Goal: Information Seeking & Learning: Find specific fact

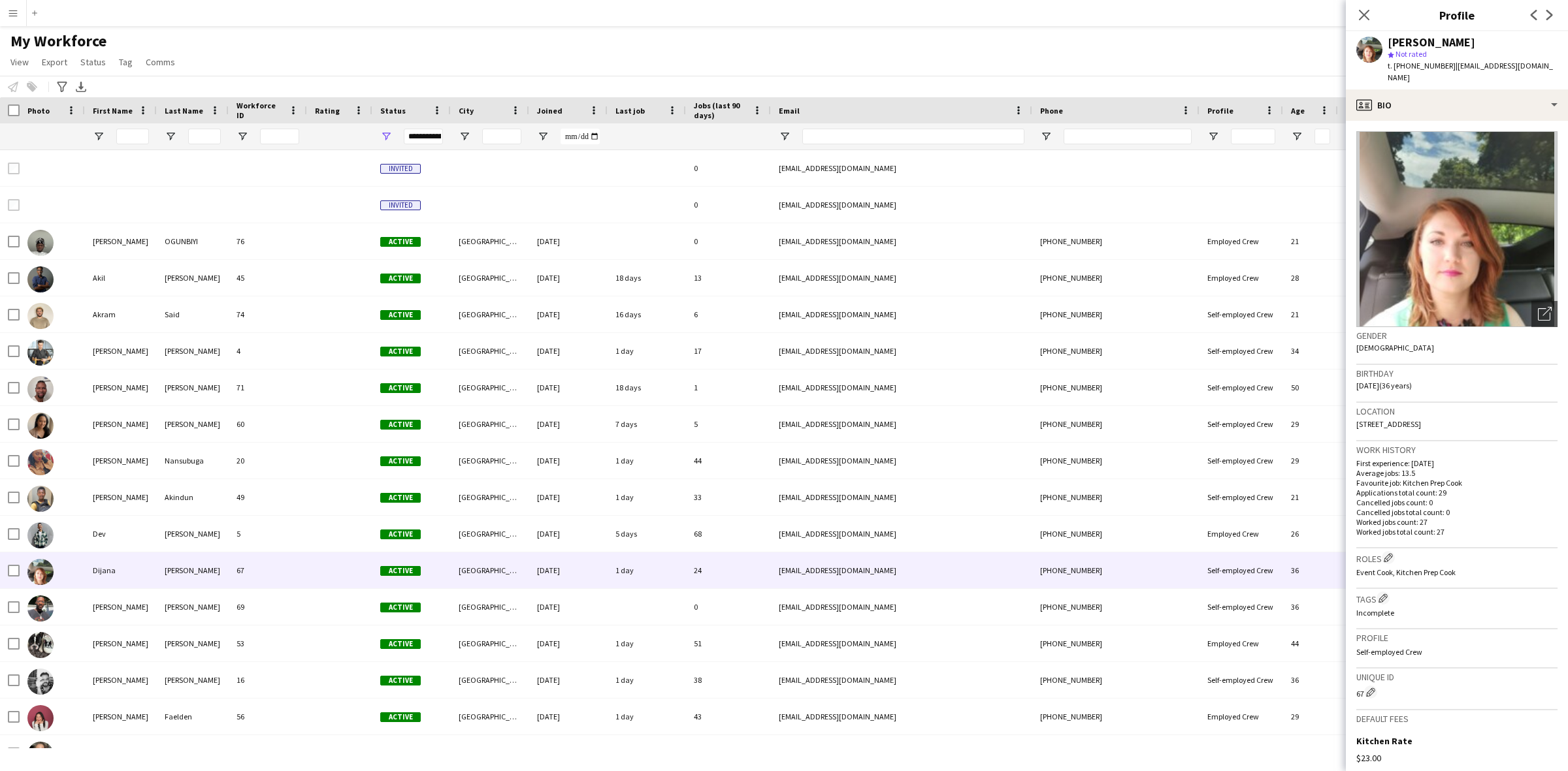
scroll to position [165, 0]
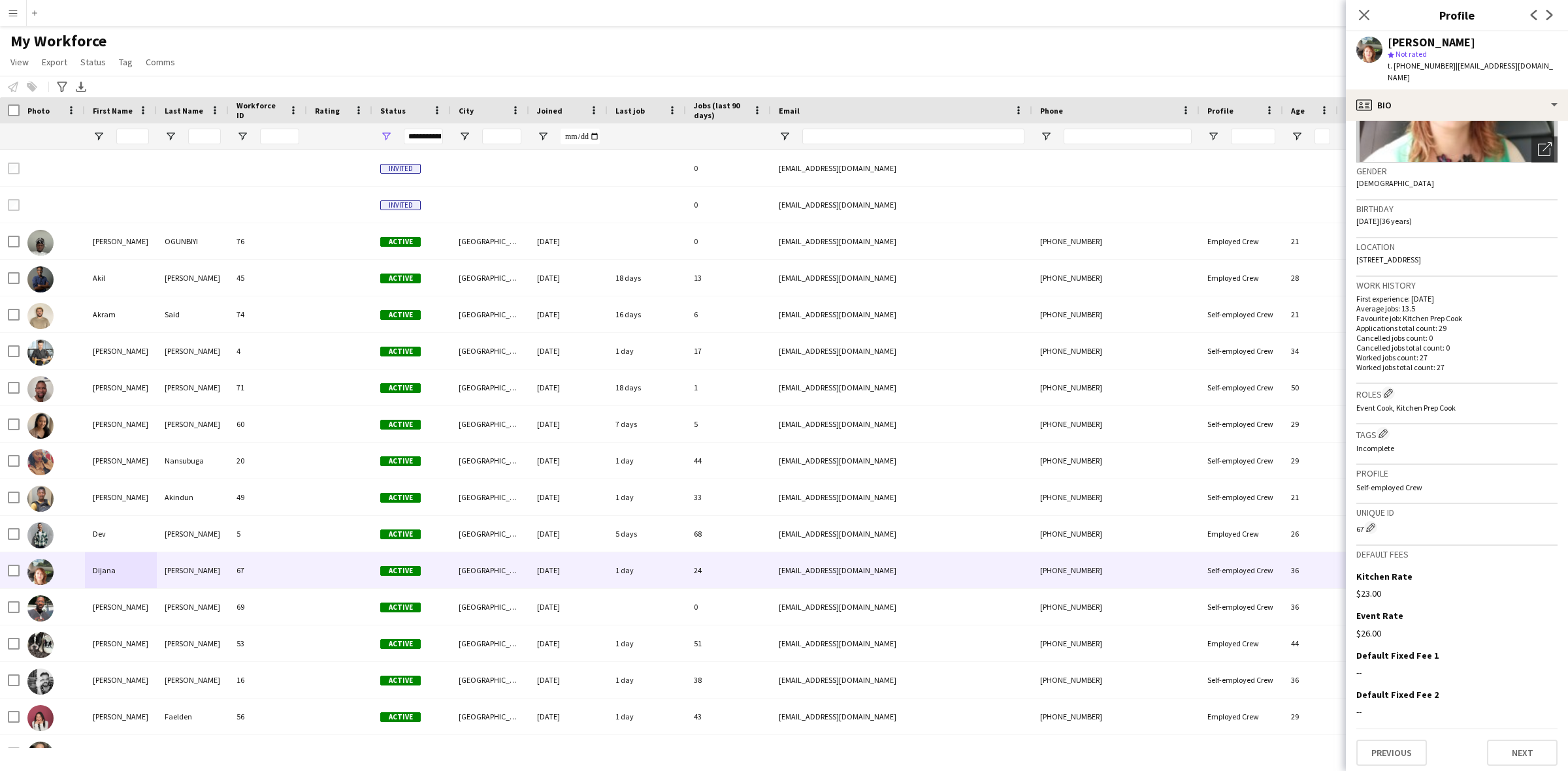
click at [11, 11] on app-icon "Menu" at bounding box center [13, 13] width 11 height 11
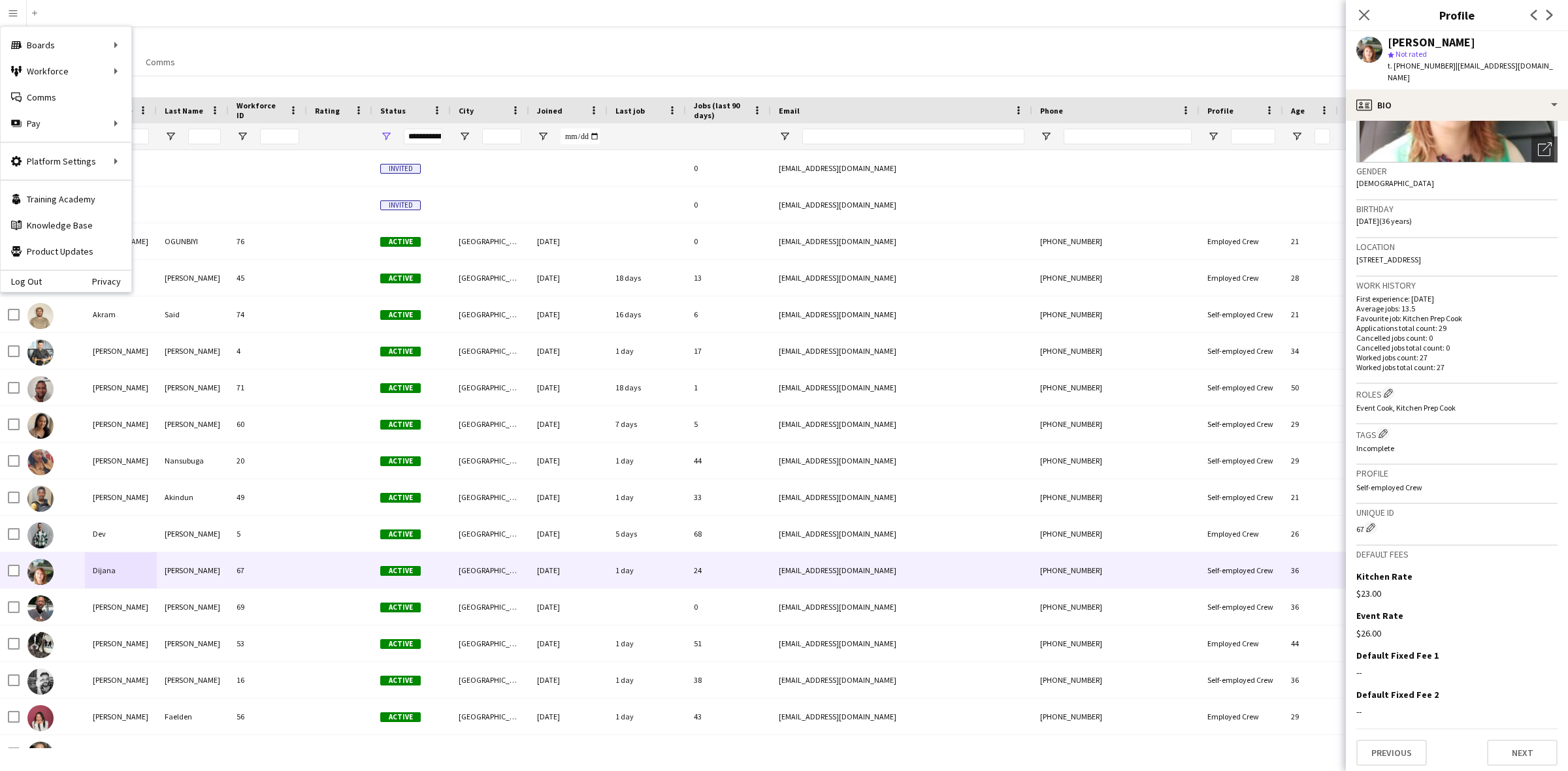
click at [459, 55] on div "My Workforce View Views Default view New view Update view Delete view Edit name…" at bounding box center [784, 54] width 1568 height 44
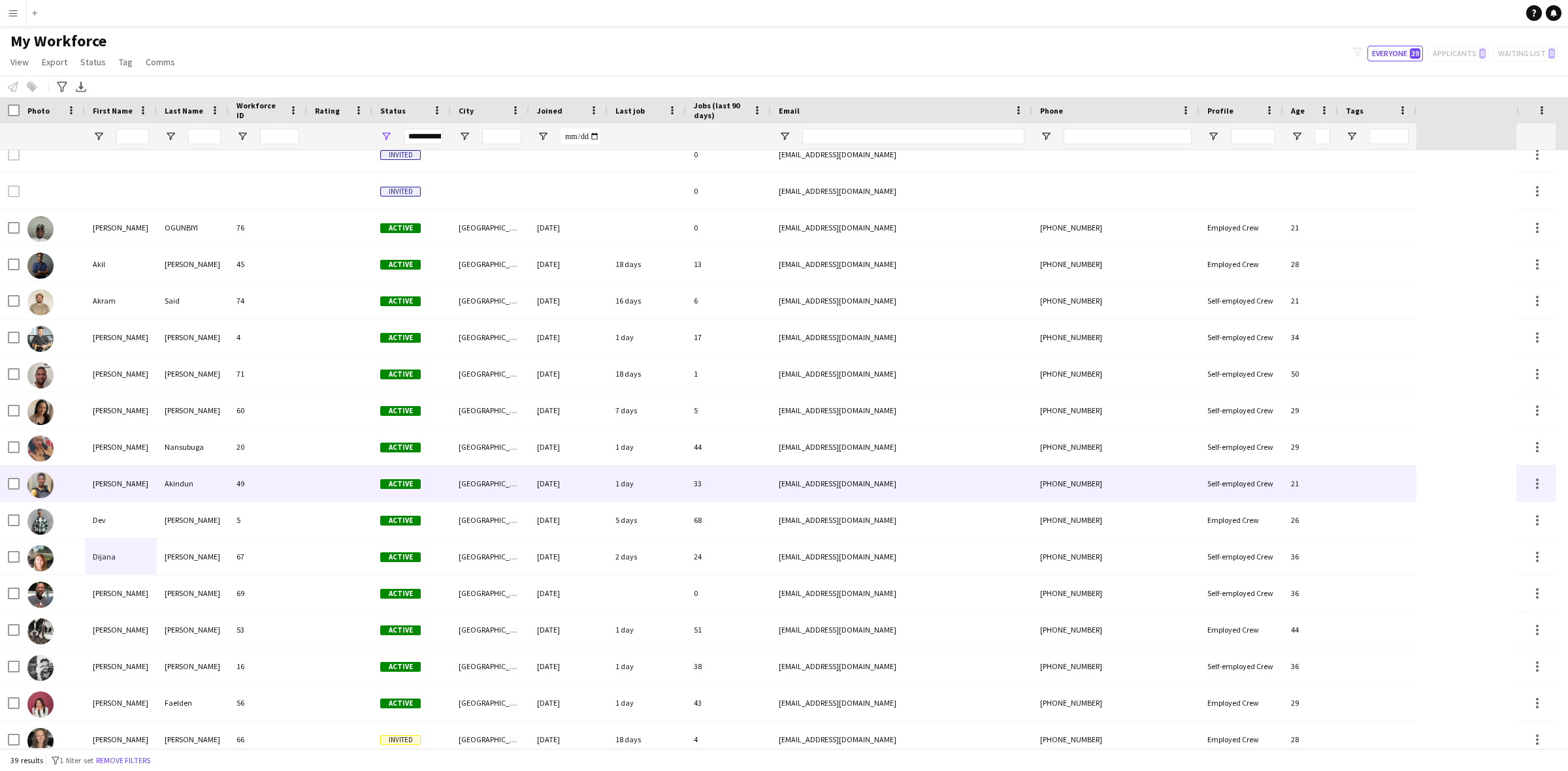
scroll to position [14, 0]
click at [152, 487] on div "[PERSON_NAME]" at bounding box center [120, 483] width 72 height 36
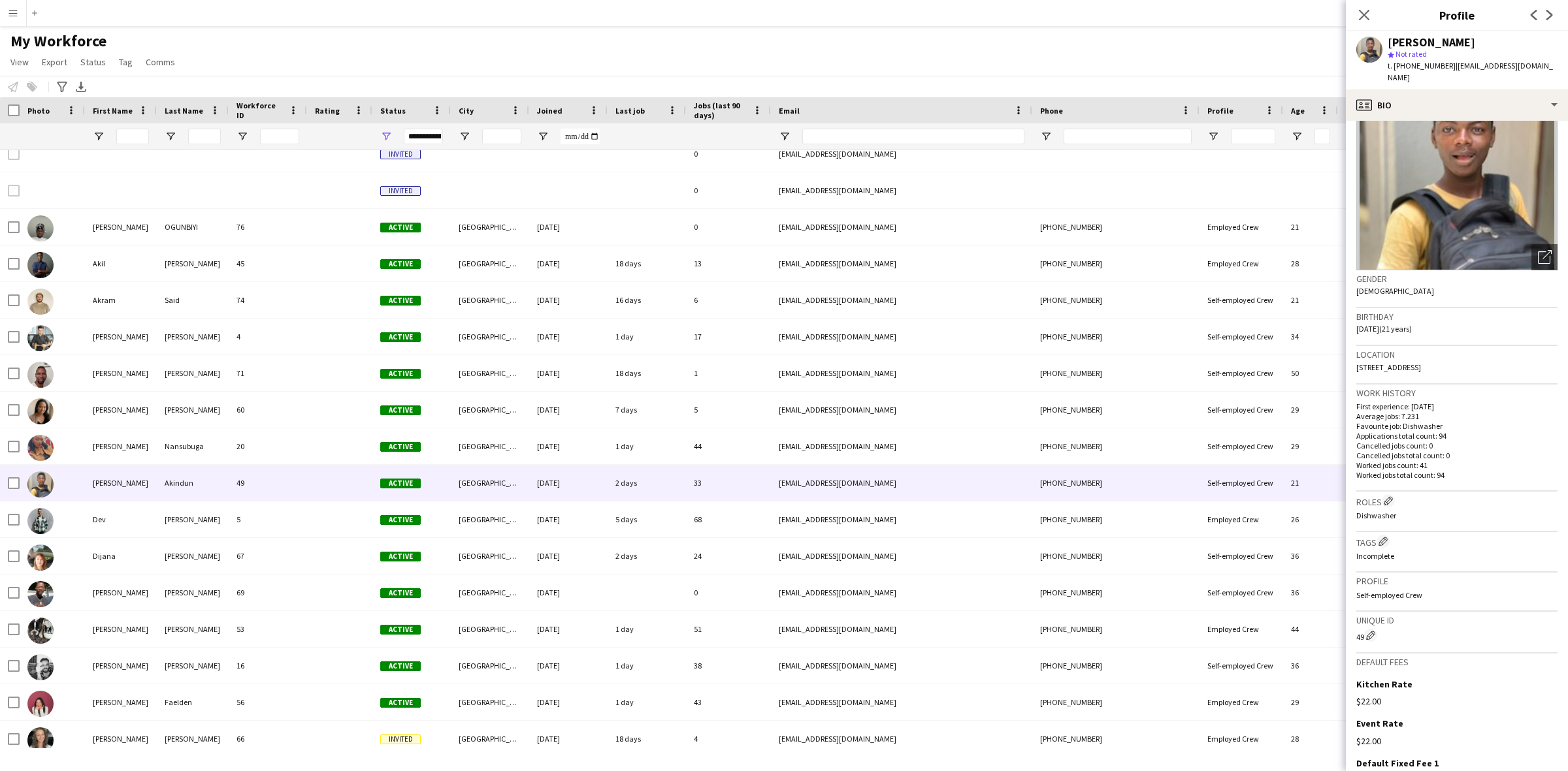
scroll to position [153, 0]
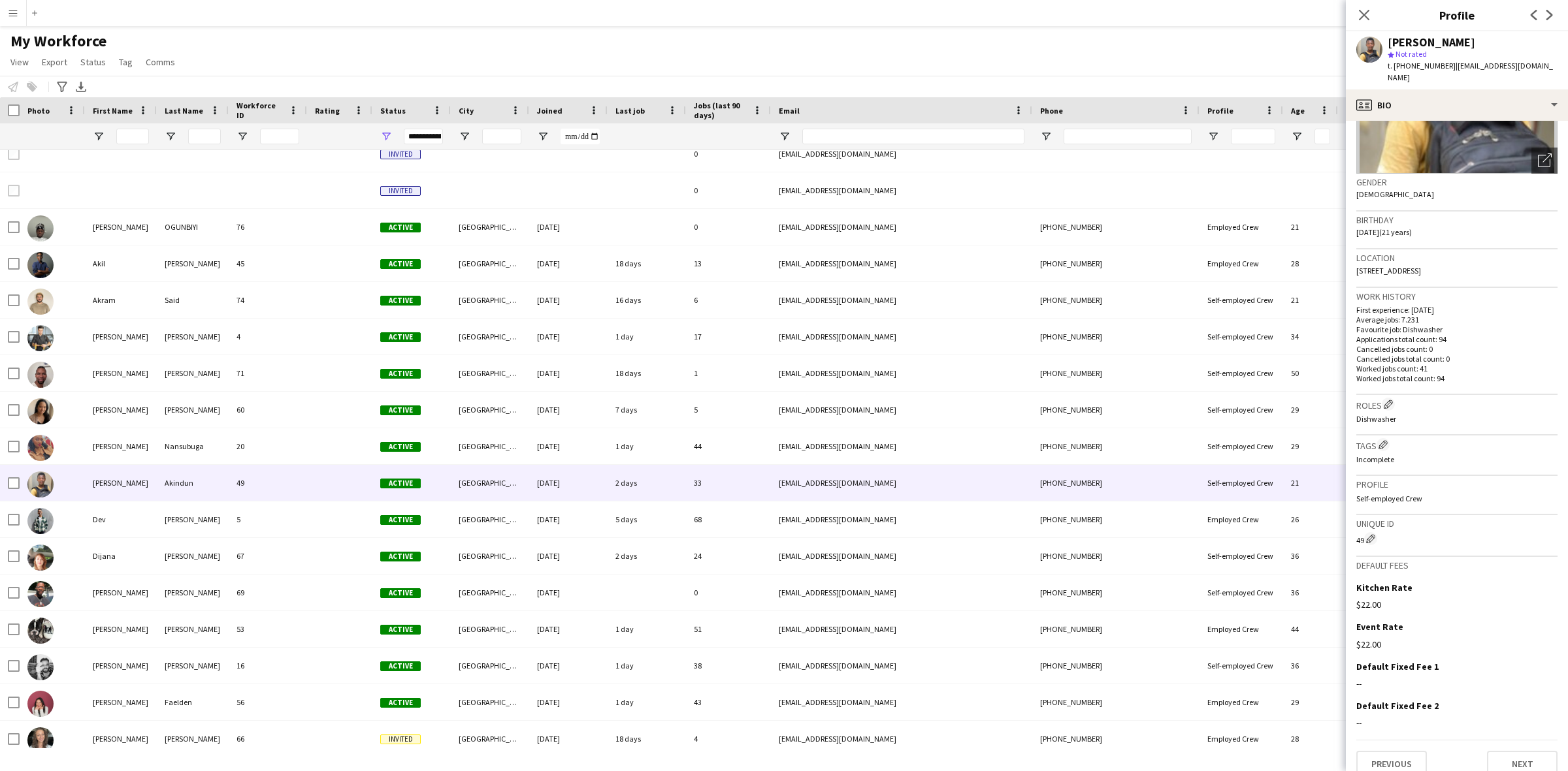
click at [20, 17] on button "Menu" at bounding box center [13, 13] width 26 height 26
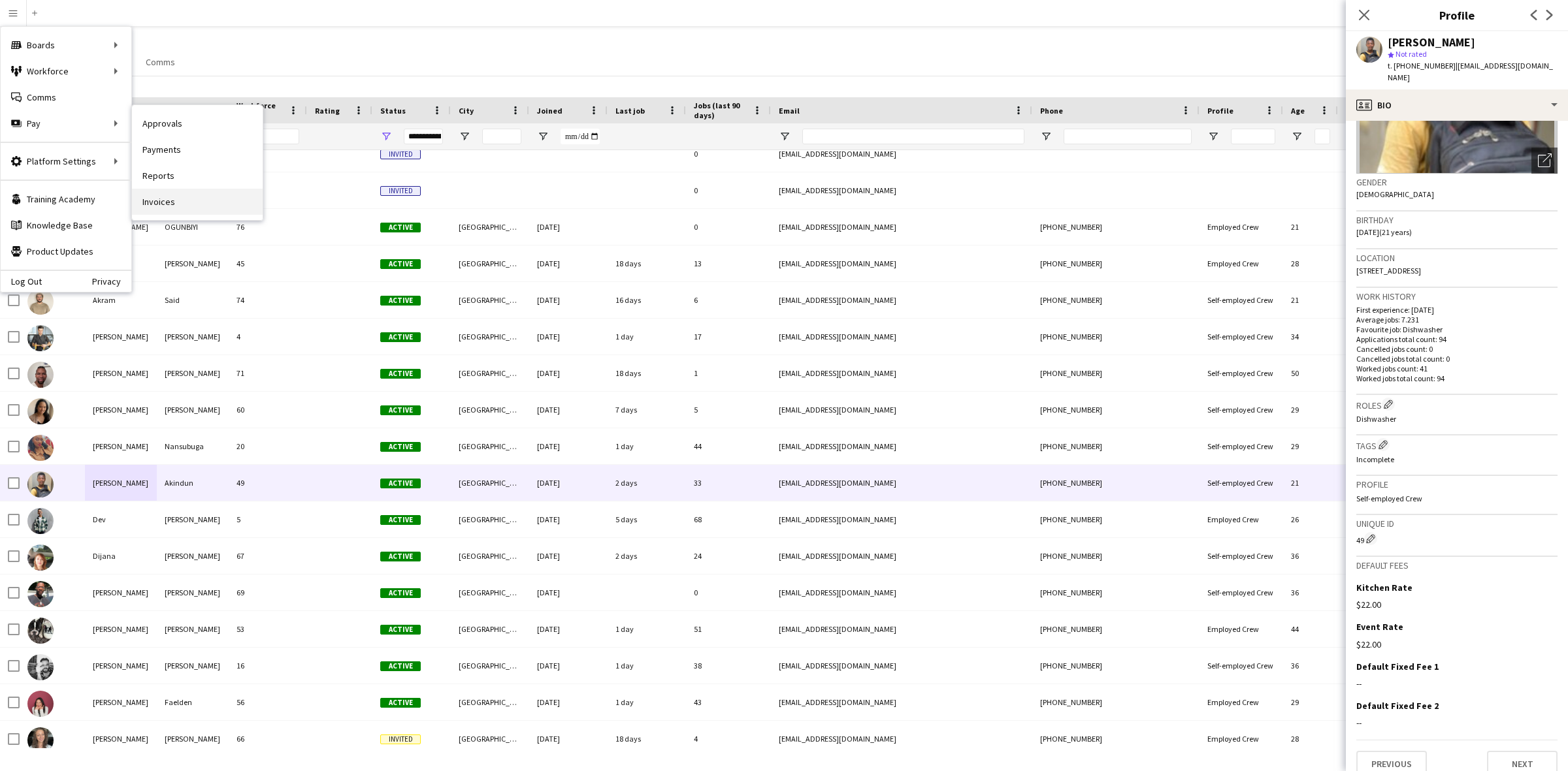
click at [171, 200] on link "Invoices" at bounding box center [197, 202] width 131 height 26
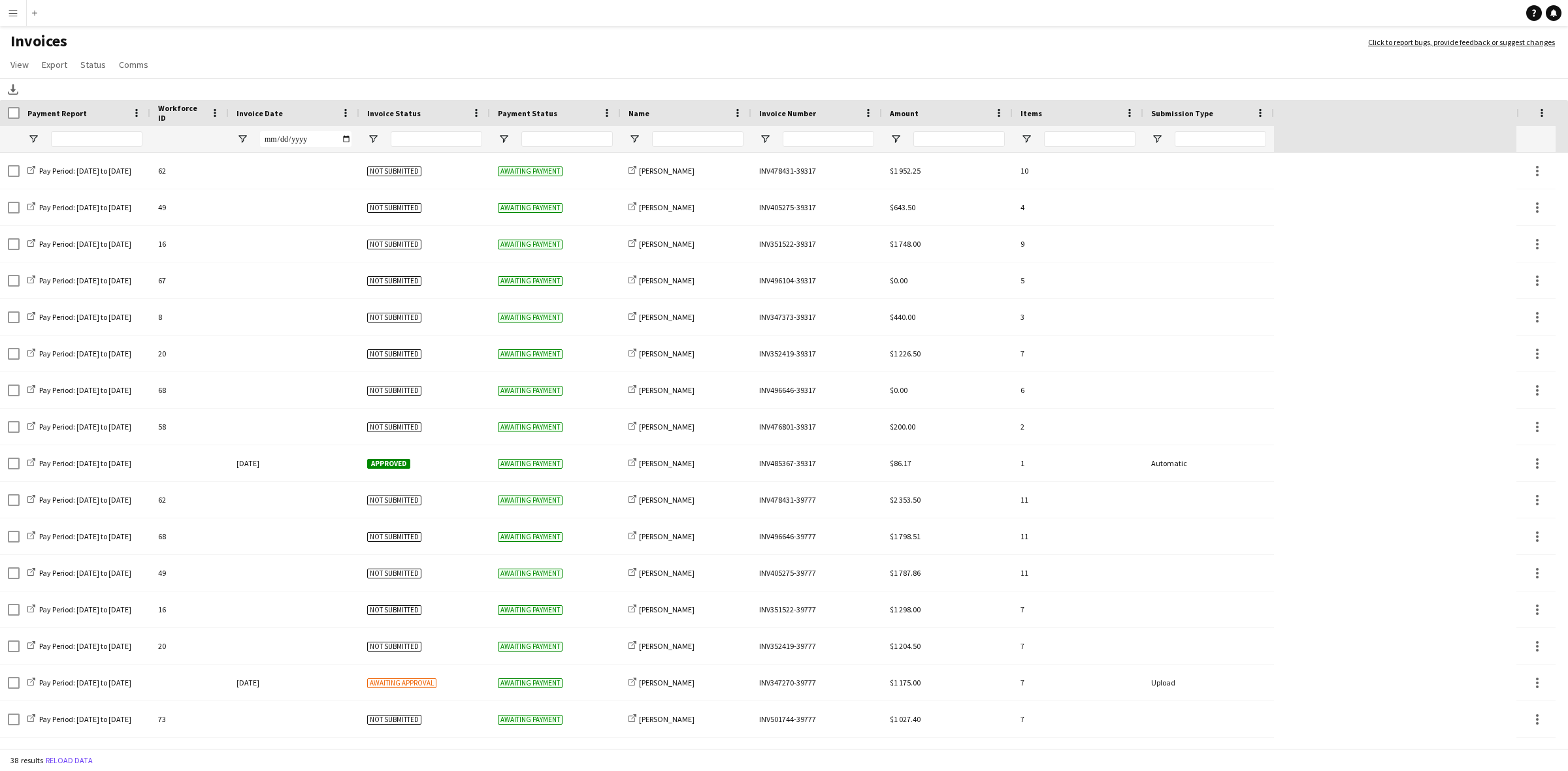
click at [639, 115] on span "Name" at bounding box center [639, 114] width 21 height 10
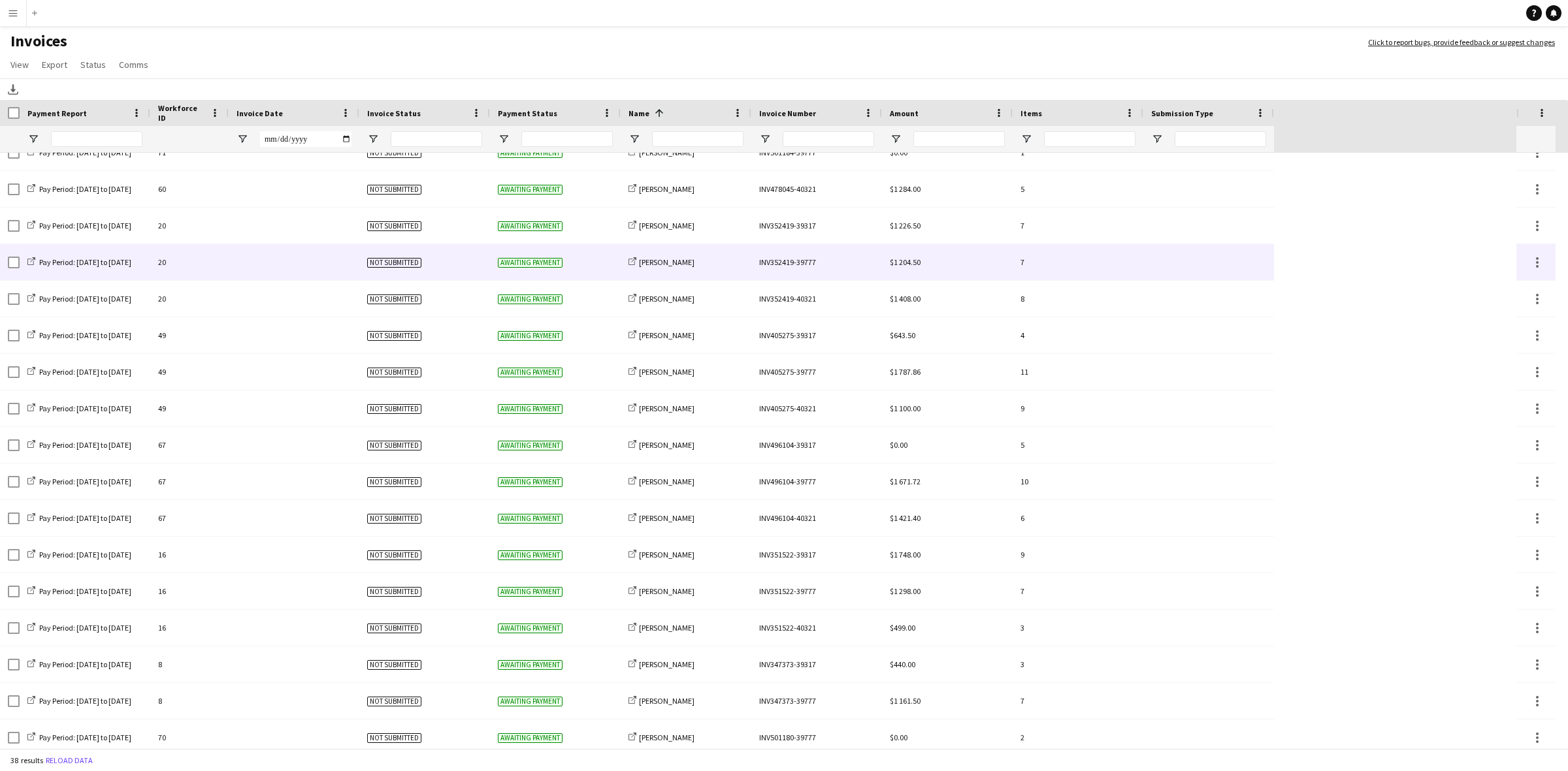
scroll to position [95, 0]
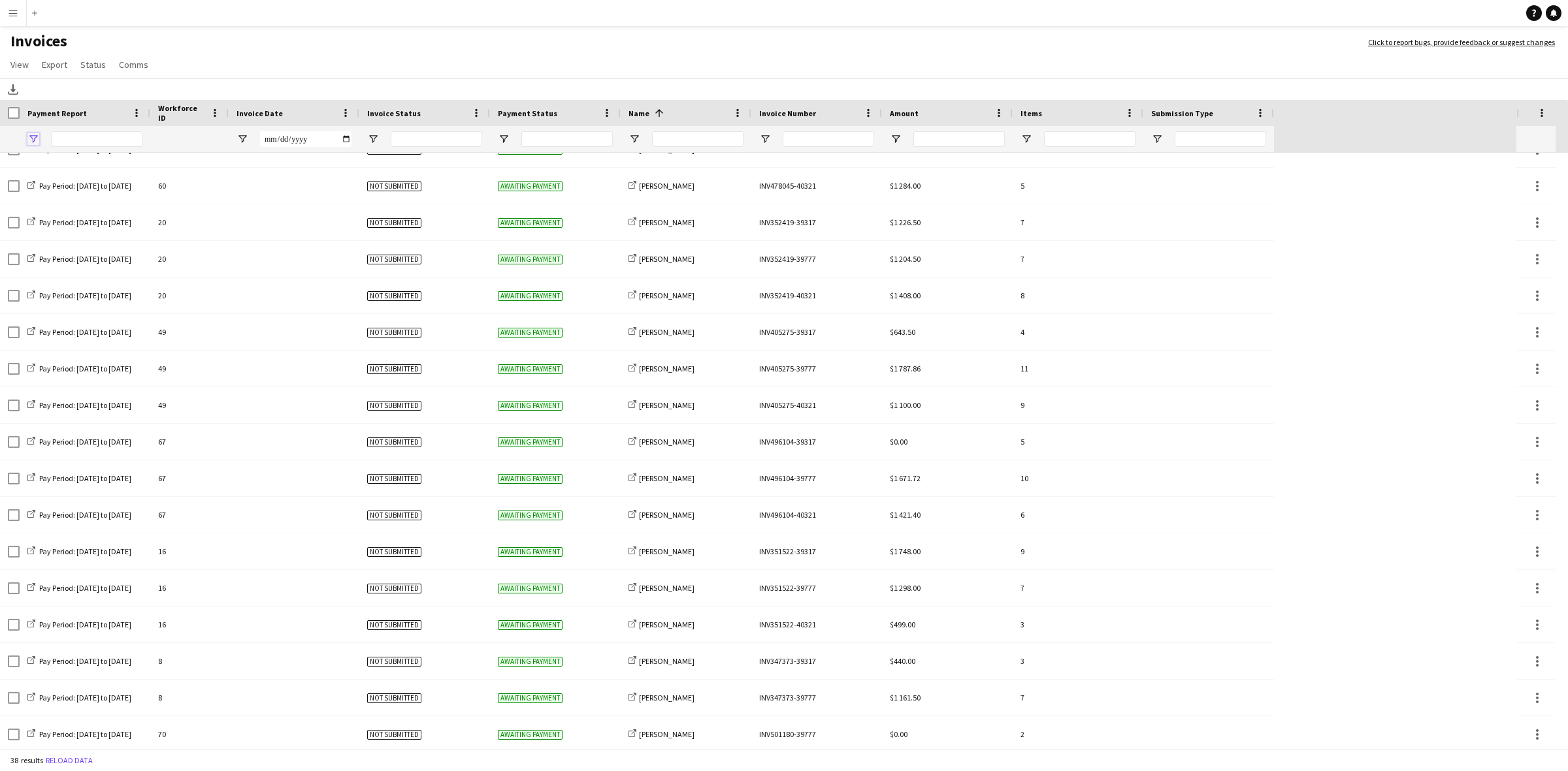
click at [33, 135] on span "Open Filter Menu" at bounding box center [33, 139] width 12 height 12
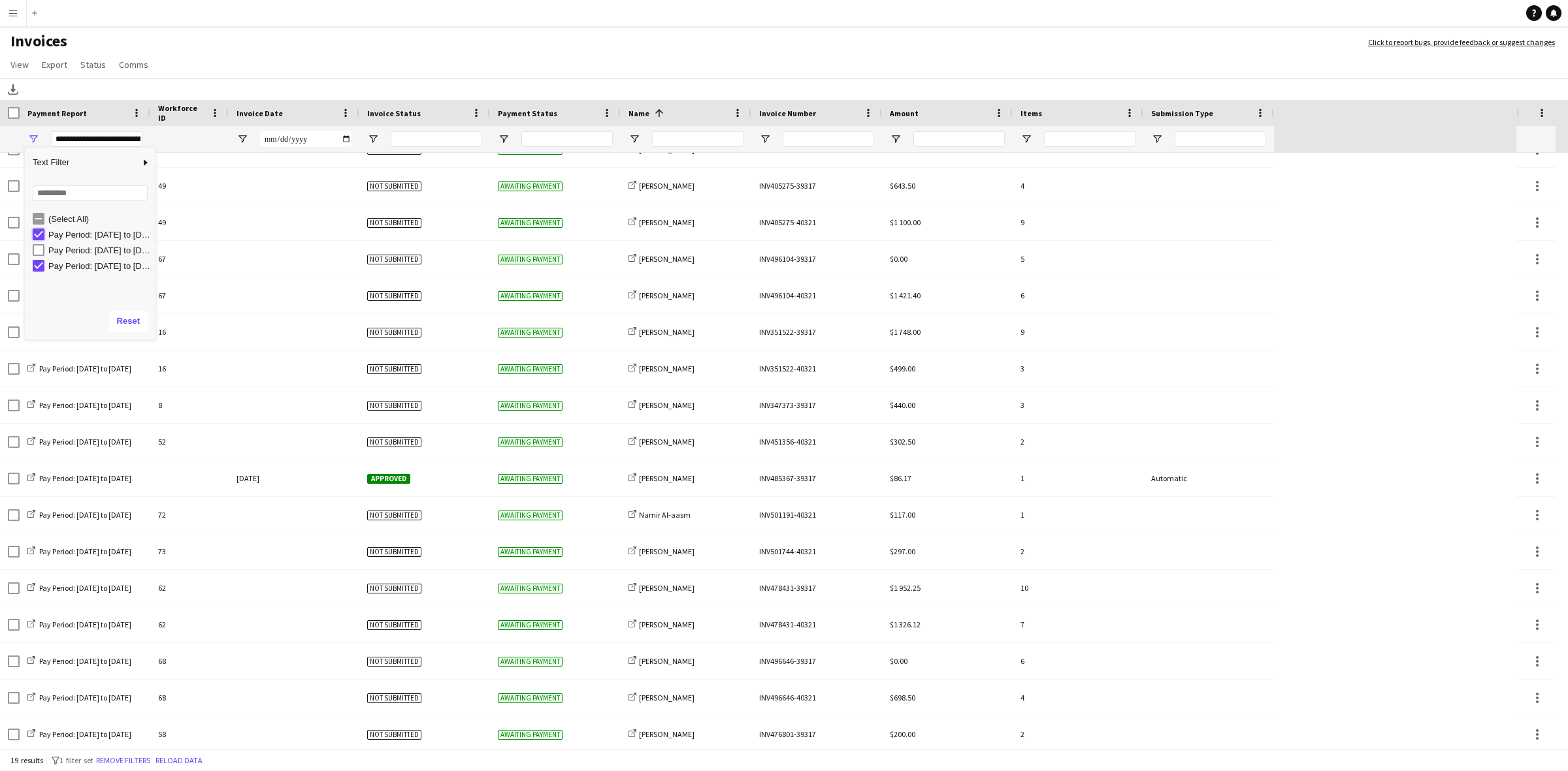
type input "**********"
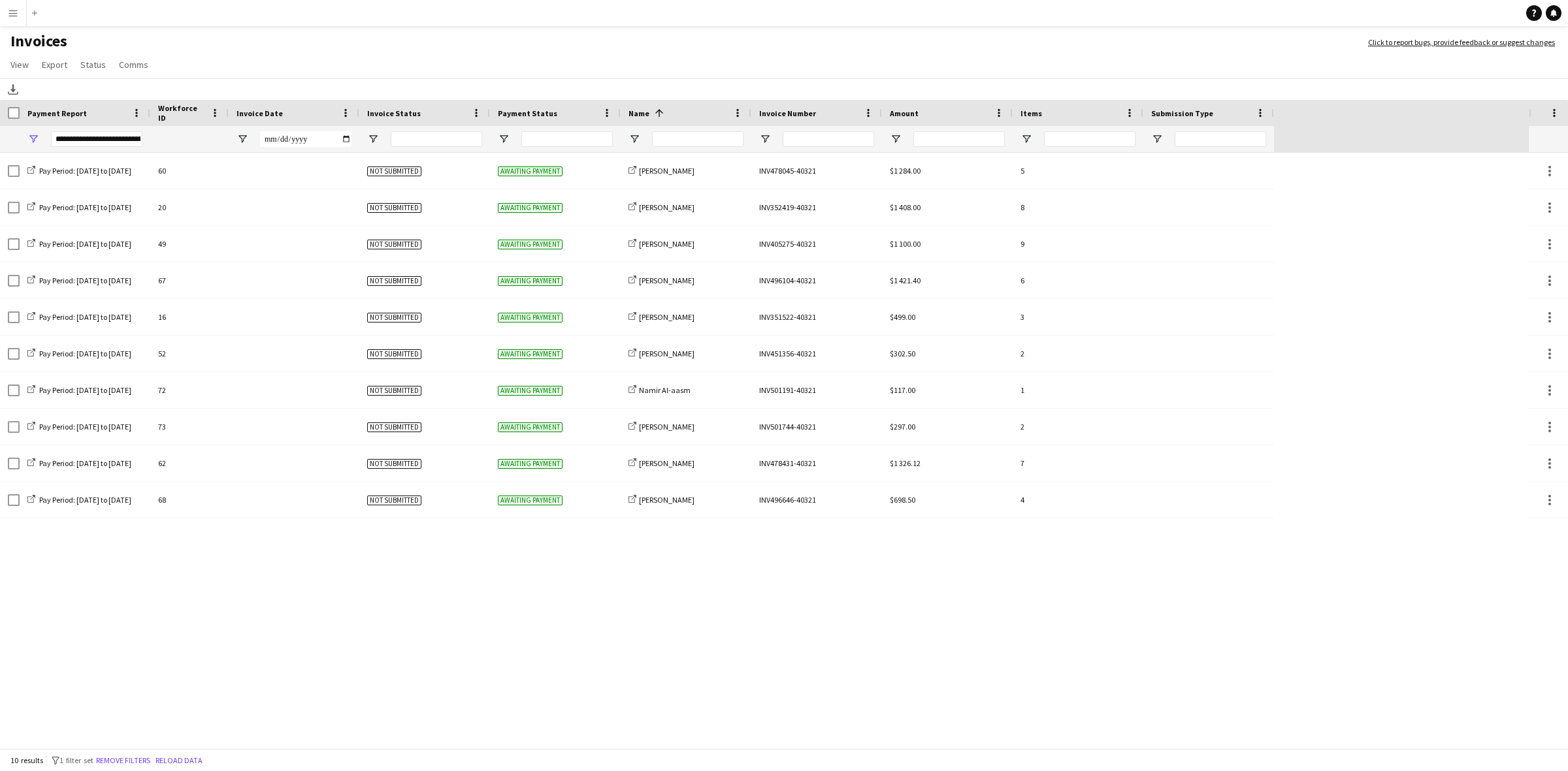
click at [461, 655] on div "Pay Period: [DATE] to [DATE] 60 Not submitted Awaiting payment share-external-l…" at bounding box center [764, 452] width 1528 height 598
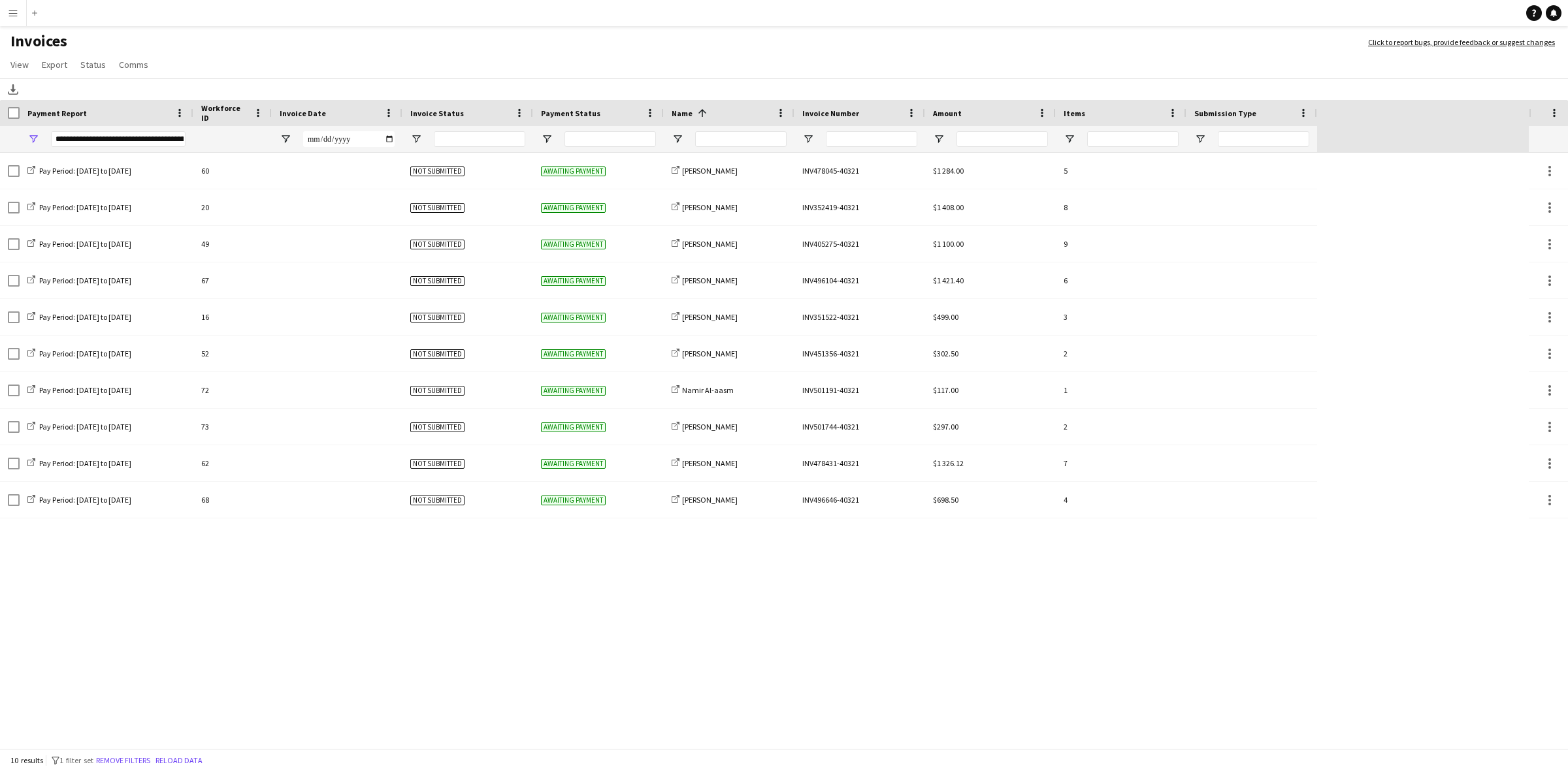
drag, startPoint x: 148, startPoint y: 113, endPoint x: 190, endPoint y: 121, distance: 42.8
click at [190, 121] on div at bounding box center [193, 113] width 5 height 26
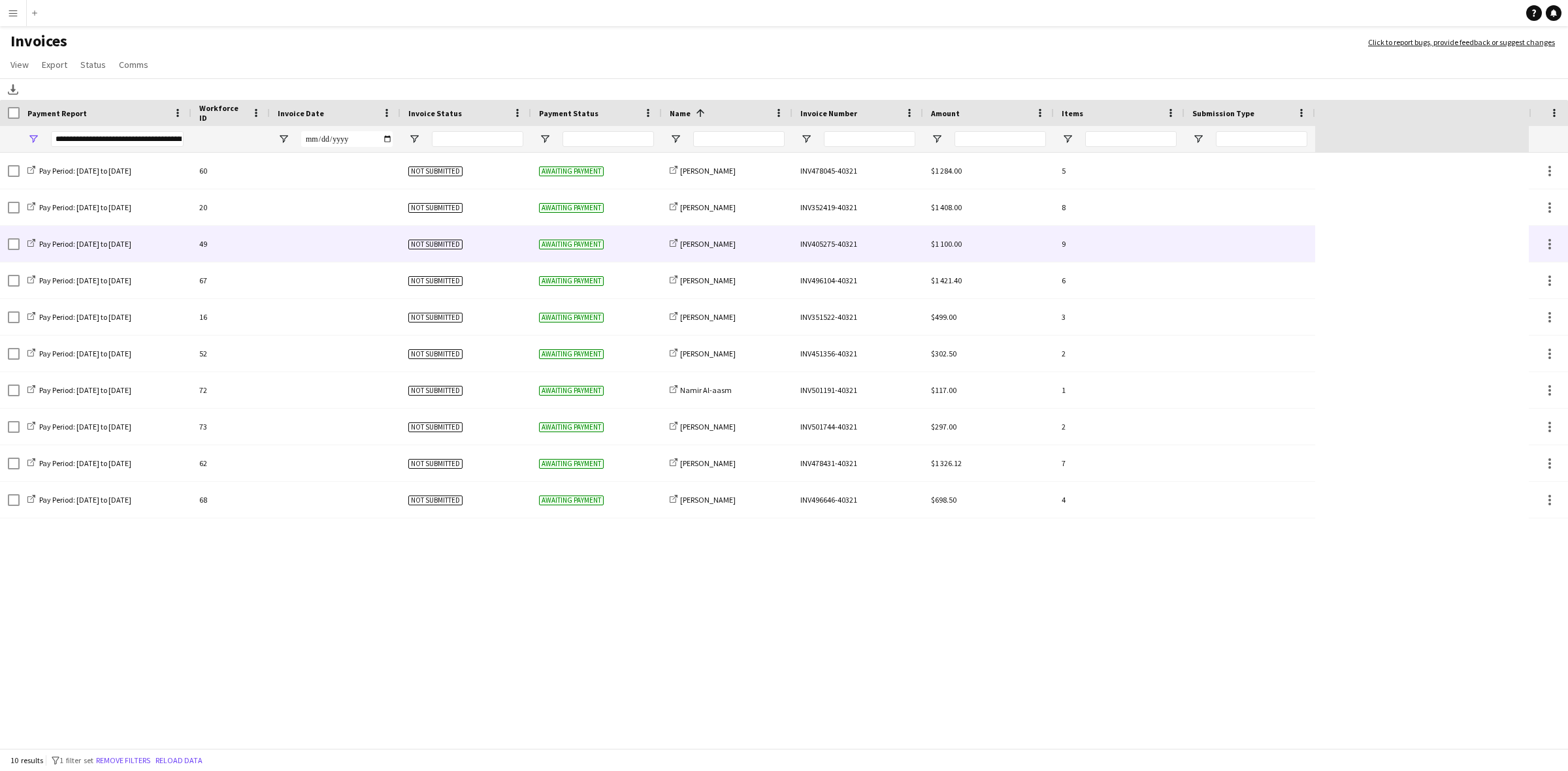
click at [761, 243] on div "share-external-link-1 [PERSON_NAME]" at bounding box center [727, 244] width 131 height 36
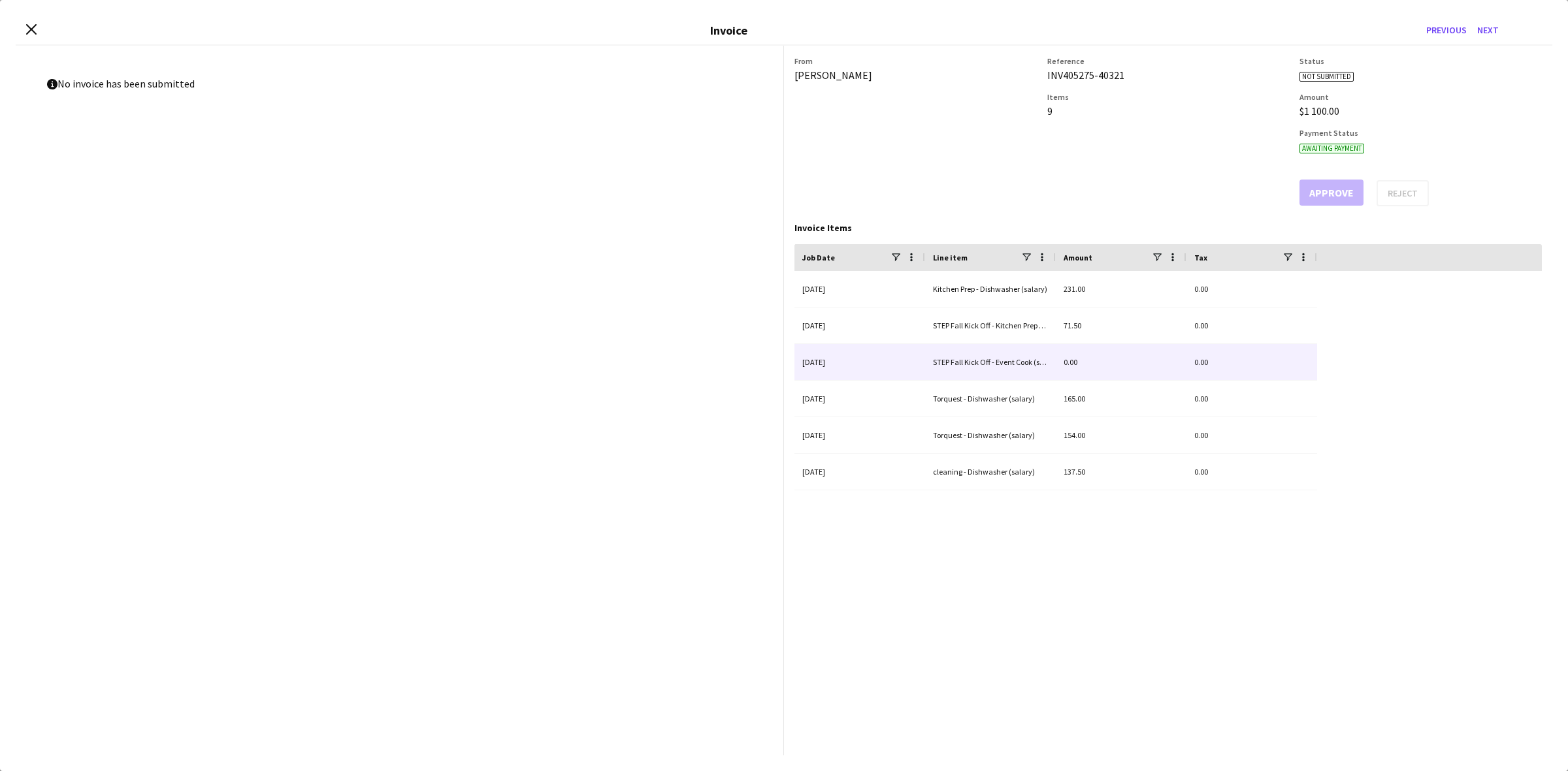
click at [1083, 361] on div "0.00" at bounding box center [1121, 362] width 131 height 36
click at [986, 356] on div "STEP Fall Kick Off - Event Cook (salary)" at bounding box center [990, 362] width 131 height 36
click at [918, 619] on app-invoice-summary "From [PERSON_NAME] Reference INV405275-40321 Items 9 Status Not submitted Amoun…" at bounding box center [1168, 400] width 768 height 710
click at [1115, 73] on div "INV405275-40321" at bounding box center [1168, 75] width 242 height 13
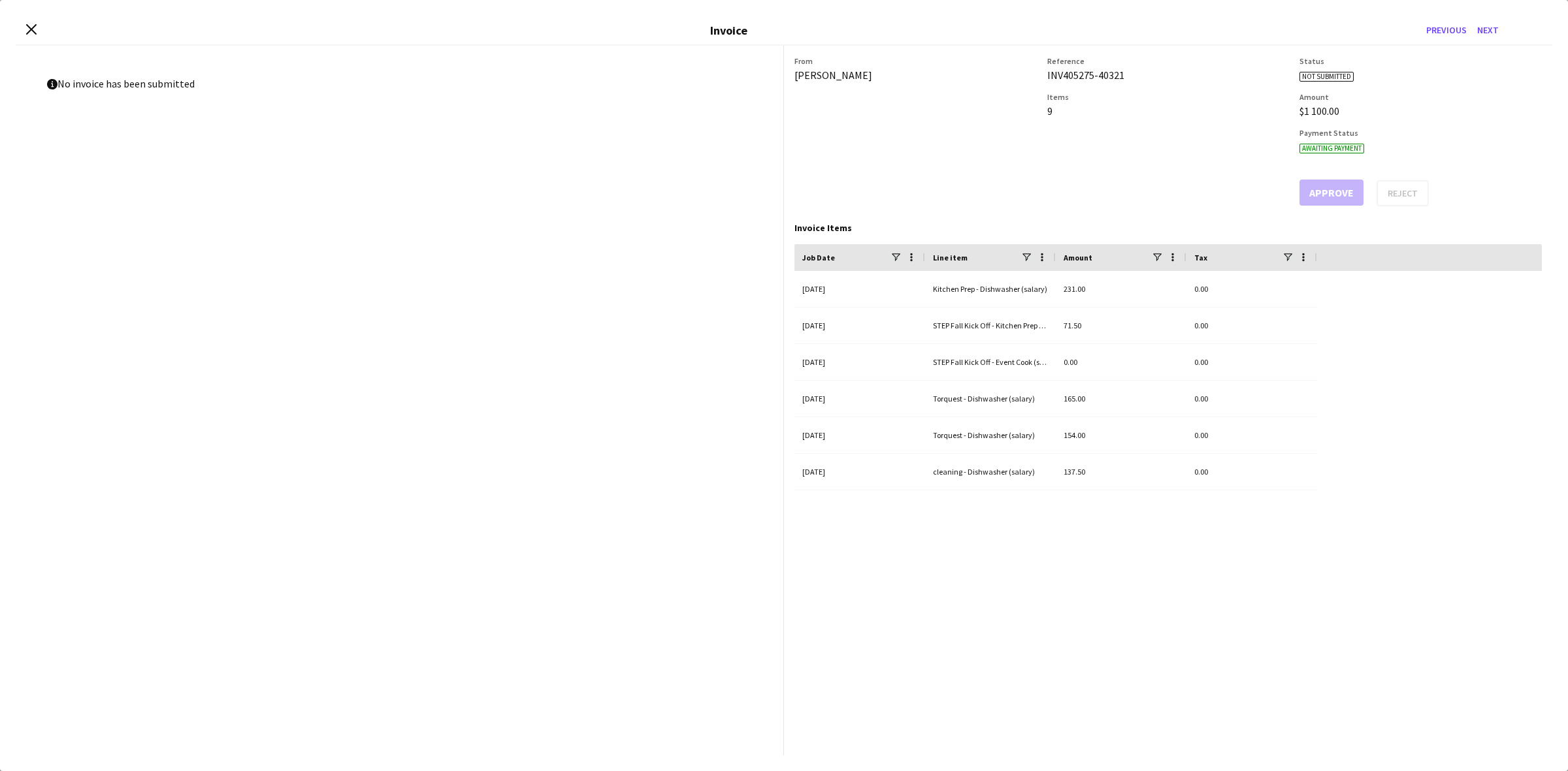
click at [1115, 73] on div "INV405275-40321" at bounding box center [1168, 75] width 242 height 13
copy div "INV405275-40321"
click at [30, 27] on icon at bounding box center [30, 29] width 12 height 12
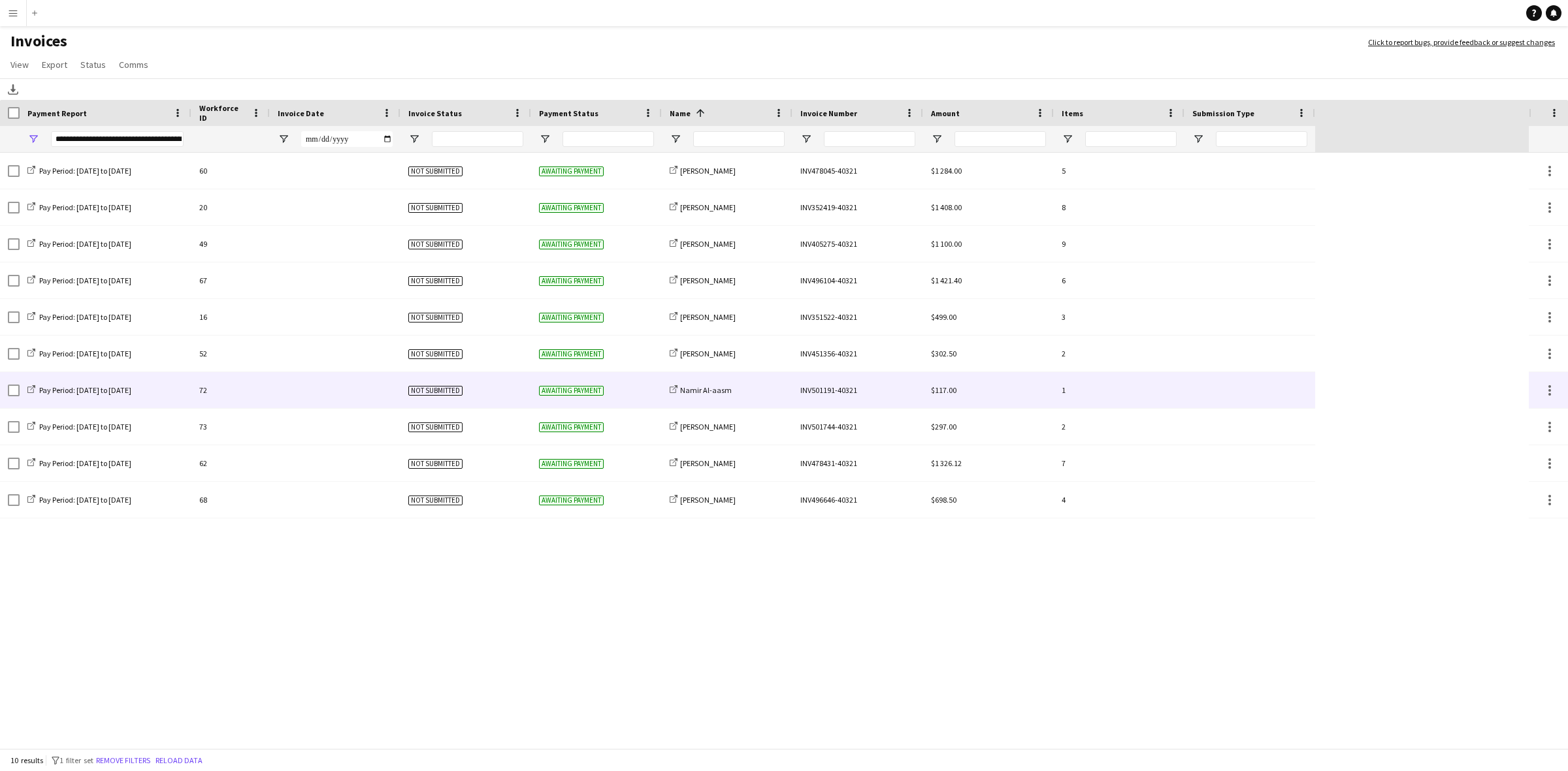
click at [736, 392] on div "share-external-link-1 Namir [GEOGRAPHIC_DATA]" at bounding box center [727, 390] width 131 height 36
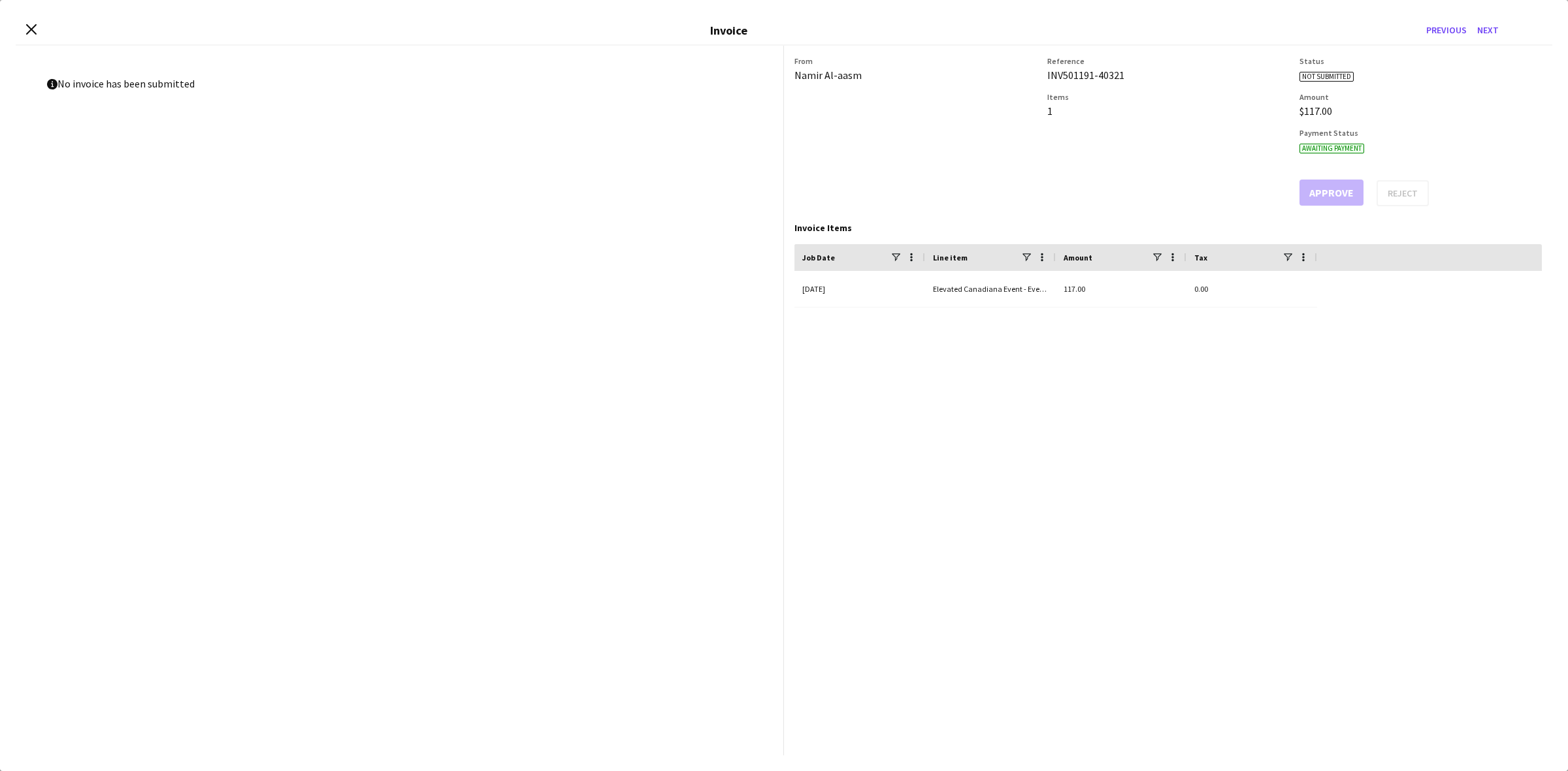
click at [1102, 75] on div "INV501191-40321" at bounding box center [1168, 75] width 242 height 13
click at [1102, 76] on div "INV501191-40321" at bounding box center [1168, 75] width 242 height 13
copy div "INV501191-40321"
click at [27, 30] on icon "Close invoice dialog" at bounding box center [30, 29] width 12 height 12
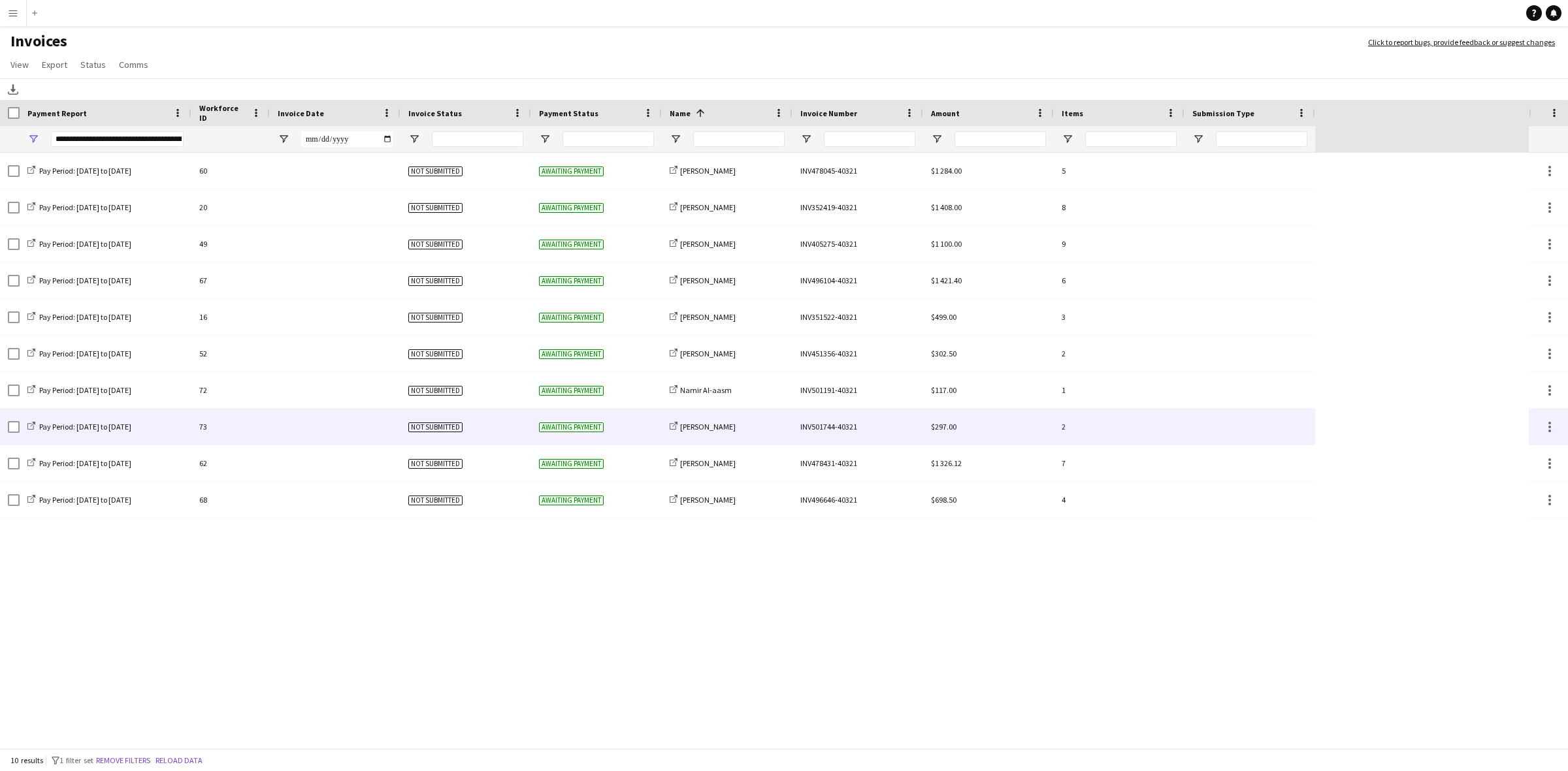
click at [758, 428] on div "share-external-link-1 [PERSON_NAME]" at bounding box center [727, 427] width 131 height 36
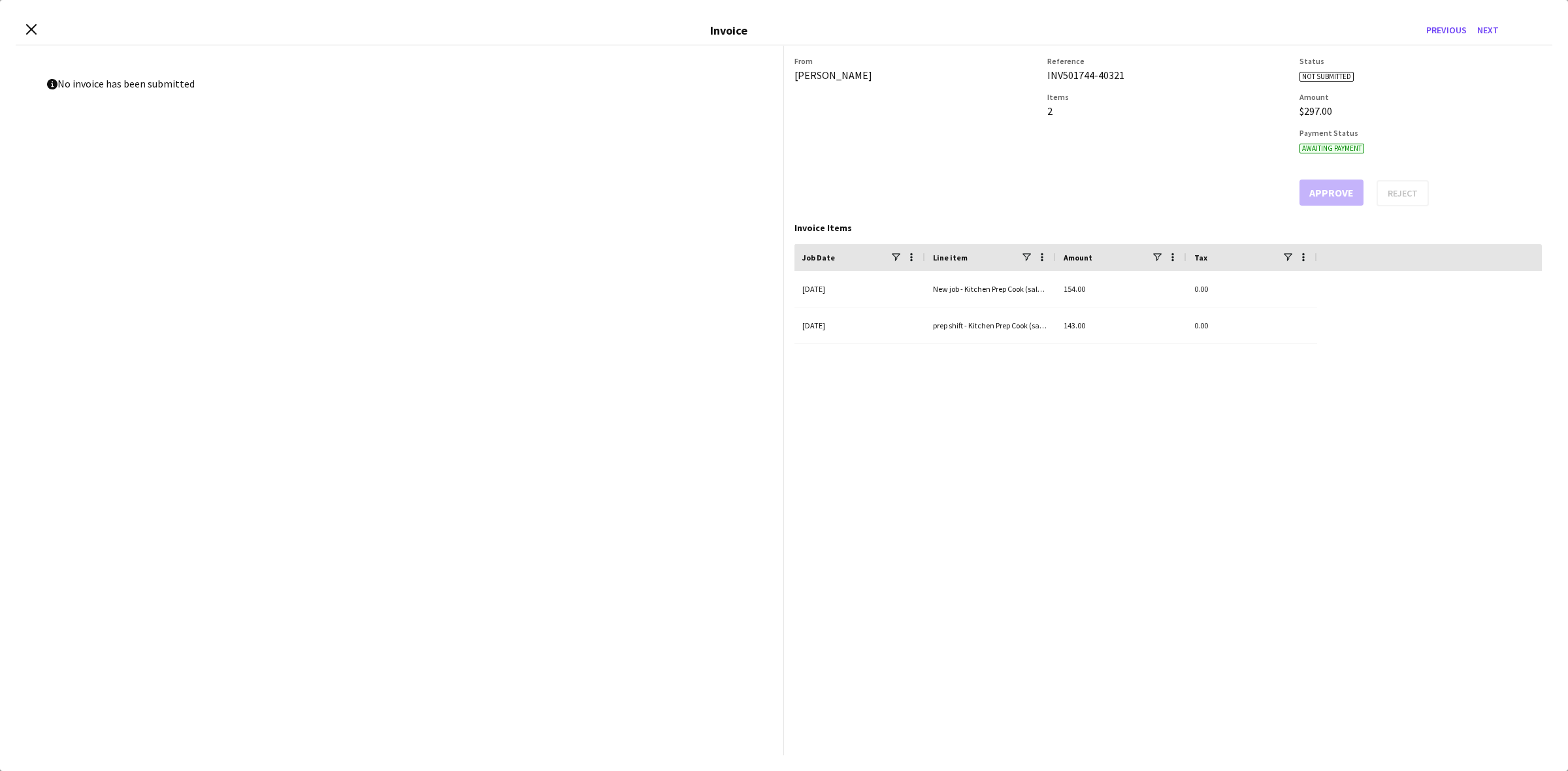
click at [1073, 72] on div "INV501744-40321" at bounding box center [1168, 75] width 242 height 13
copy div "INV501744-40321"
click at [30, 27] on icon at bounding box center [30, 29] width 12 height 12
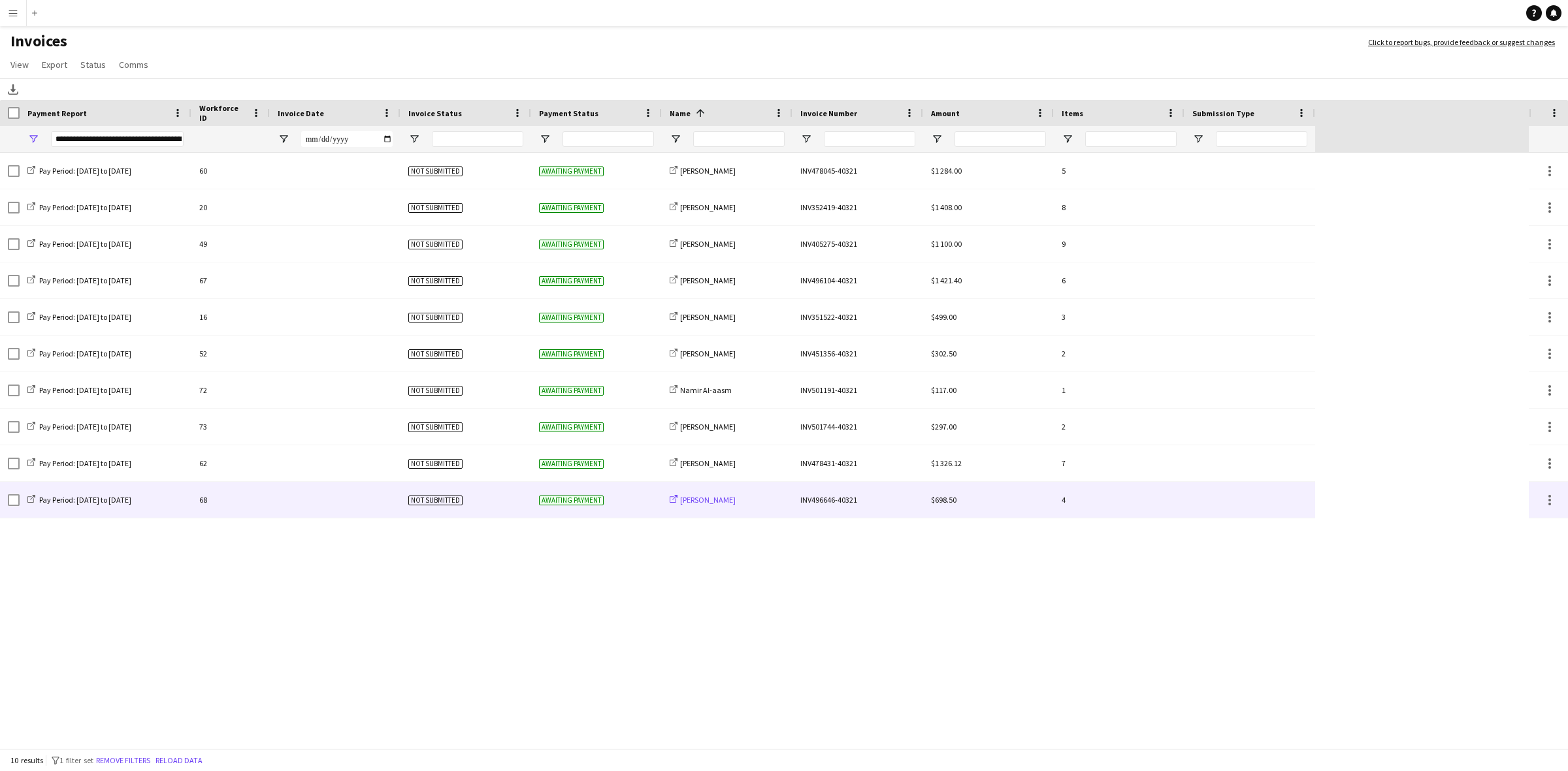
click at [698, 501] on span "[PERSON_NAME]" at bounding box center [707, 500] width 55 height 10
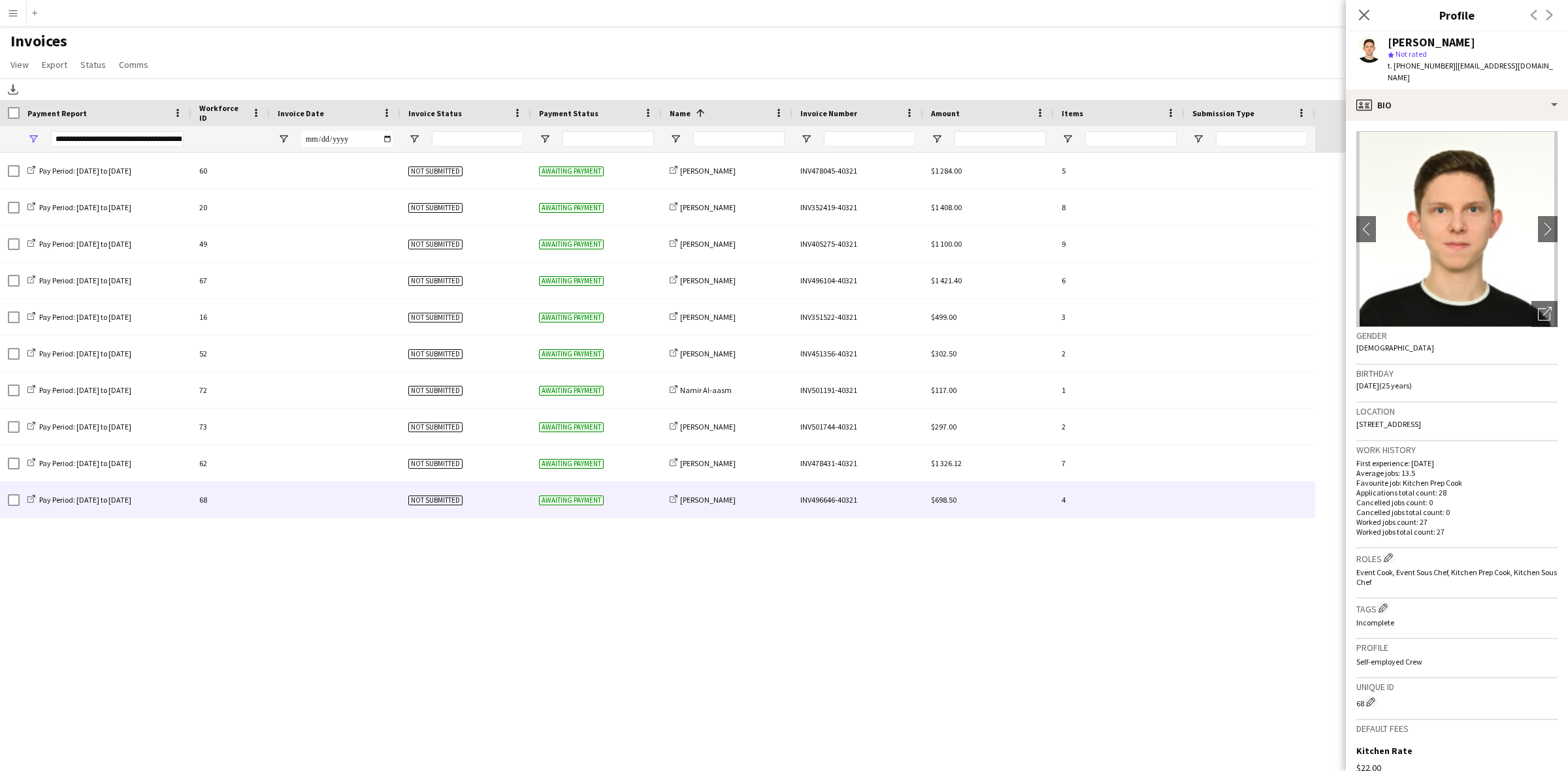
click at [295, 509] on div at bounding box center [335, 500] width 131 height 36
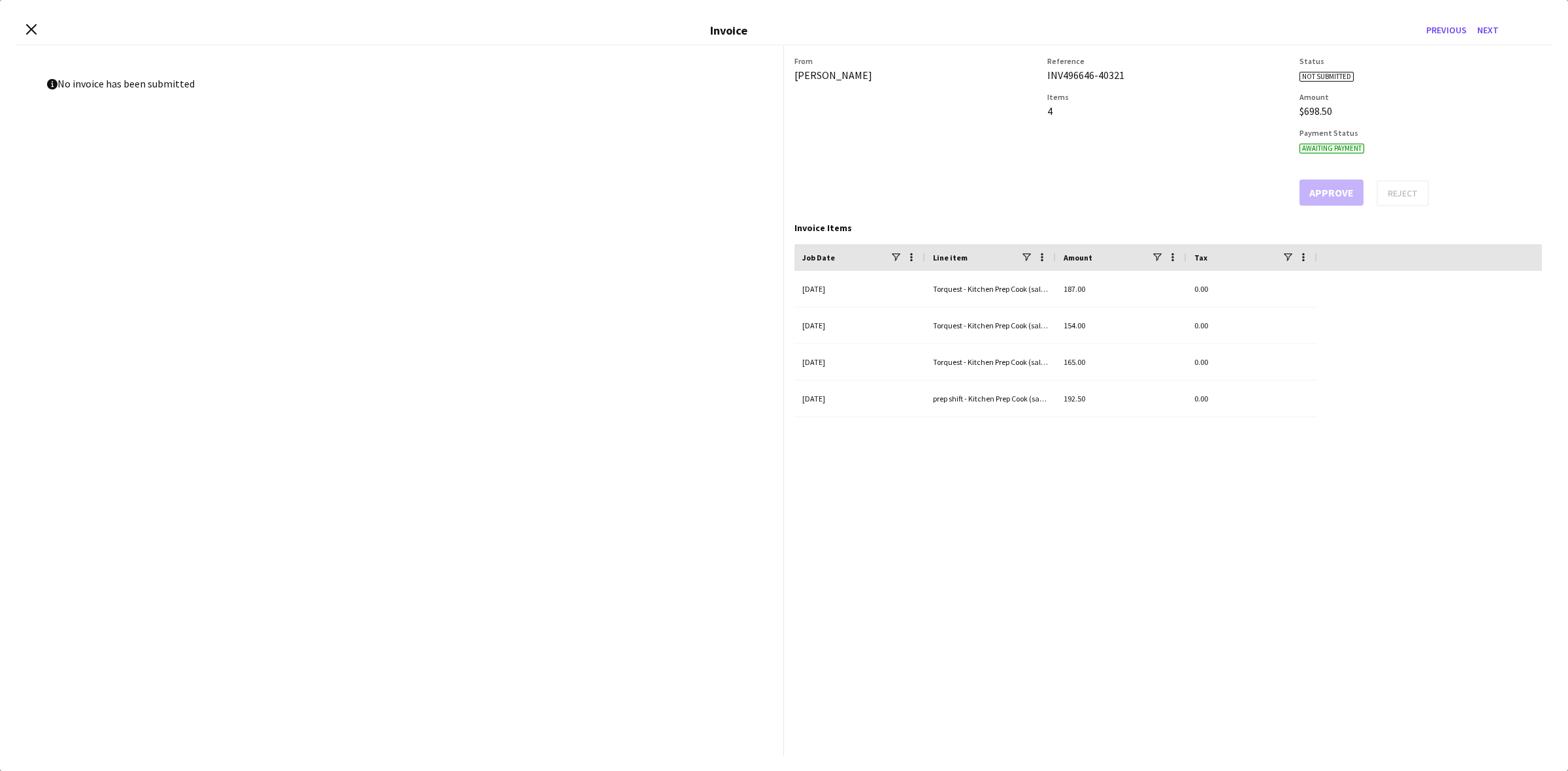
click at [1111, 77] on div "INV496646-40321" at bounding box center [1168, 75] width 242 height 13
copy div "INV496646-40321"
click at [33, 27] on icon at bounding box center [30, 29] width 12 height 12
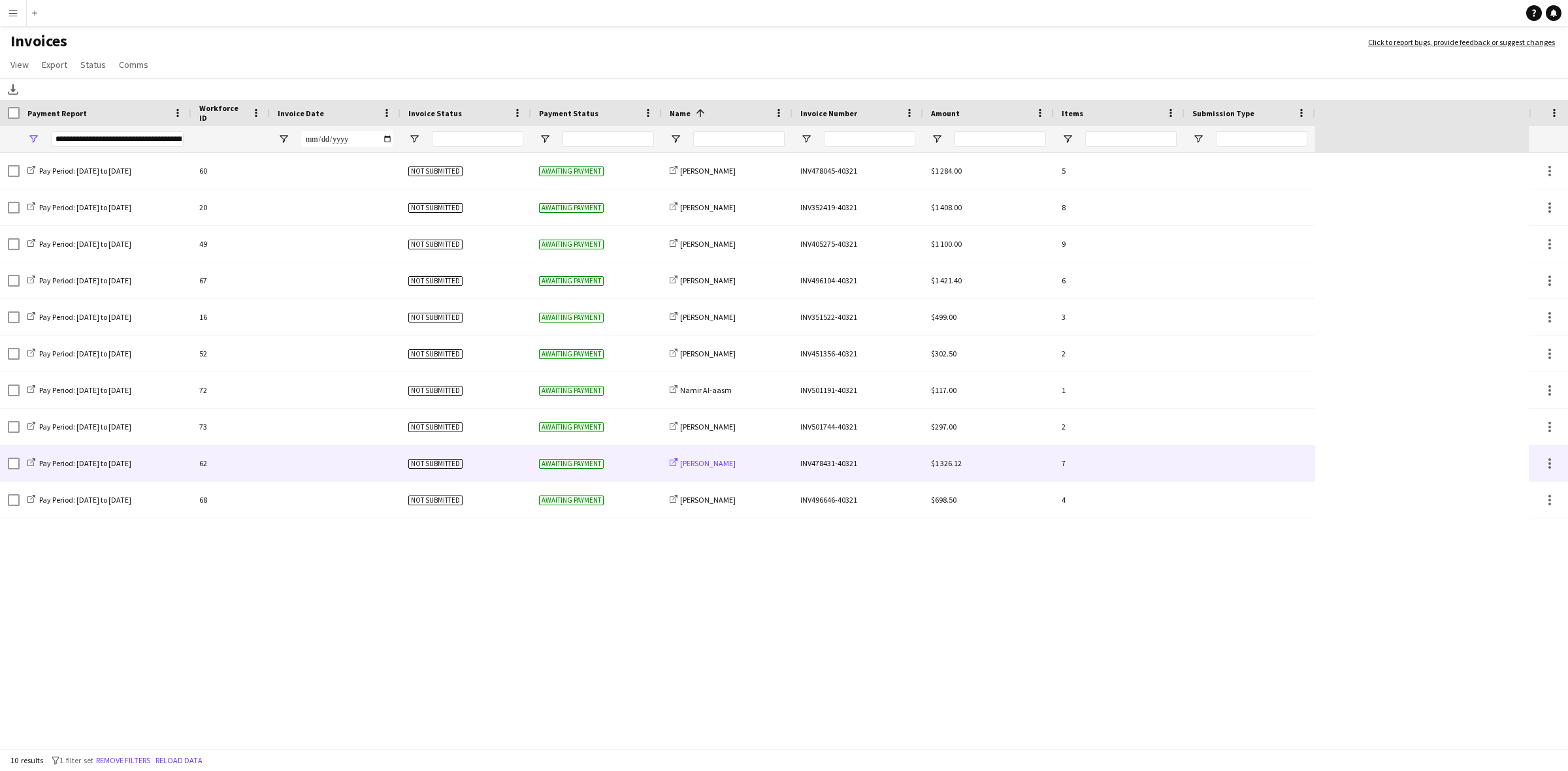
click at [730, 459] on span "[PERSON_NAME]" at bounding box center [707, 464] width 55 height 10
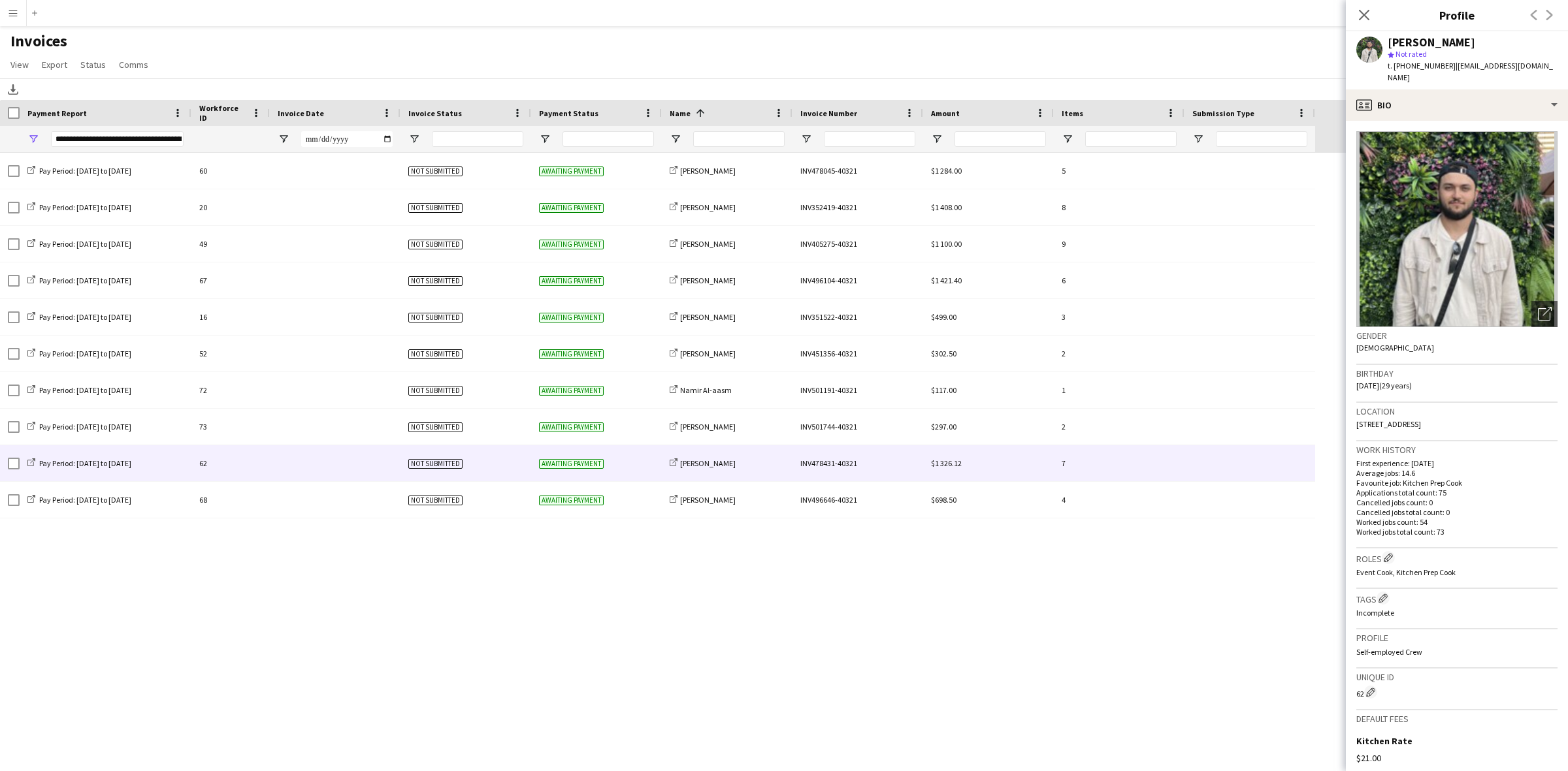
click at [273, 462] on div at bounding box center [335, 464] width 131 height 36
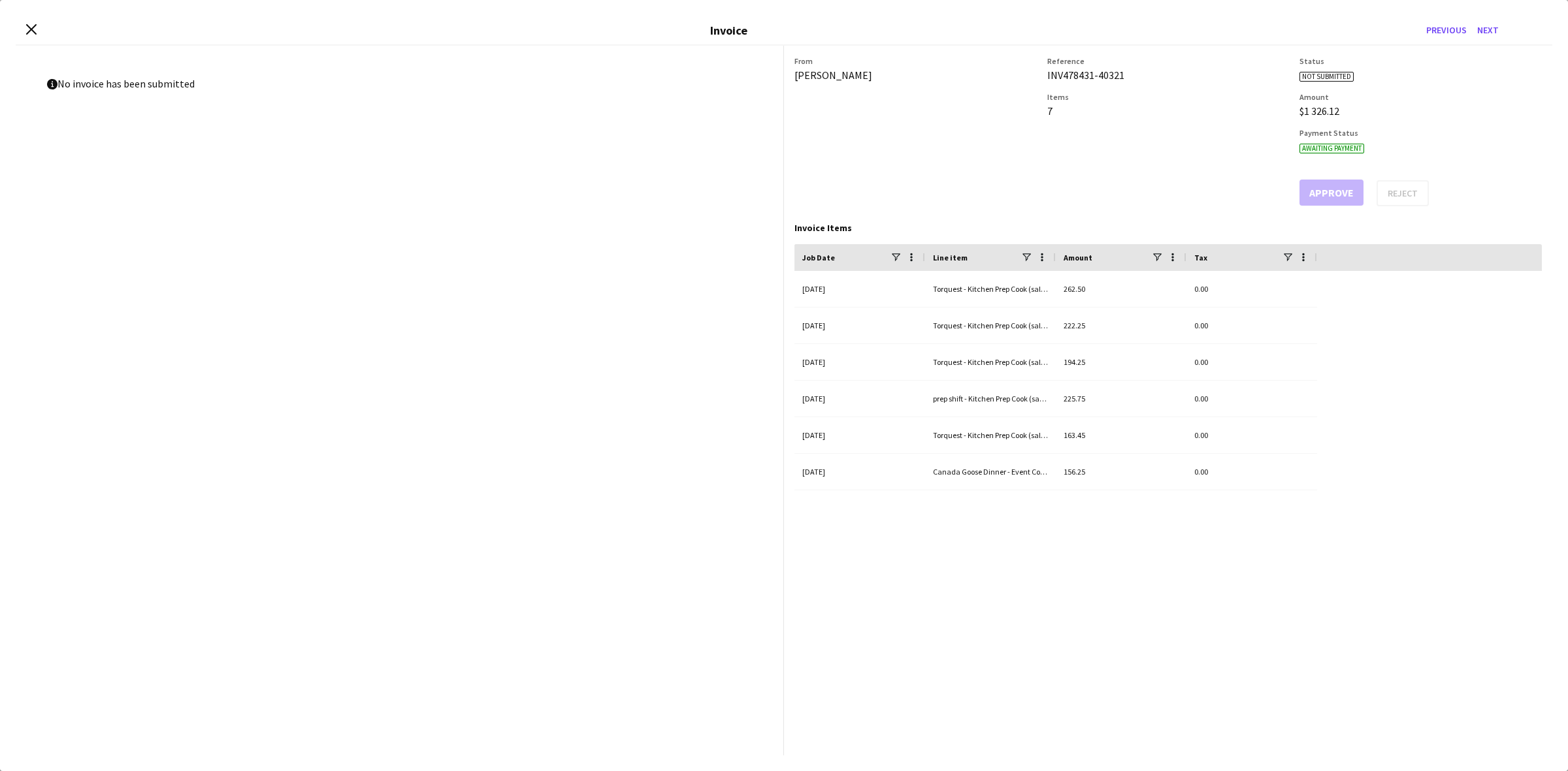
click at [1070, 73] on div "INV478431-40321" at bounding box center [1168, 75] width 242 height 13
copy div "INV478431-40321"
click at [38, 30] on div "Close invoice dialog Invoice Previous Next" at bounding box center [784, 30] width 1537 height 30
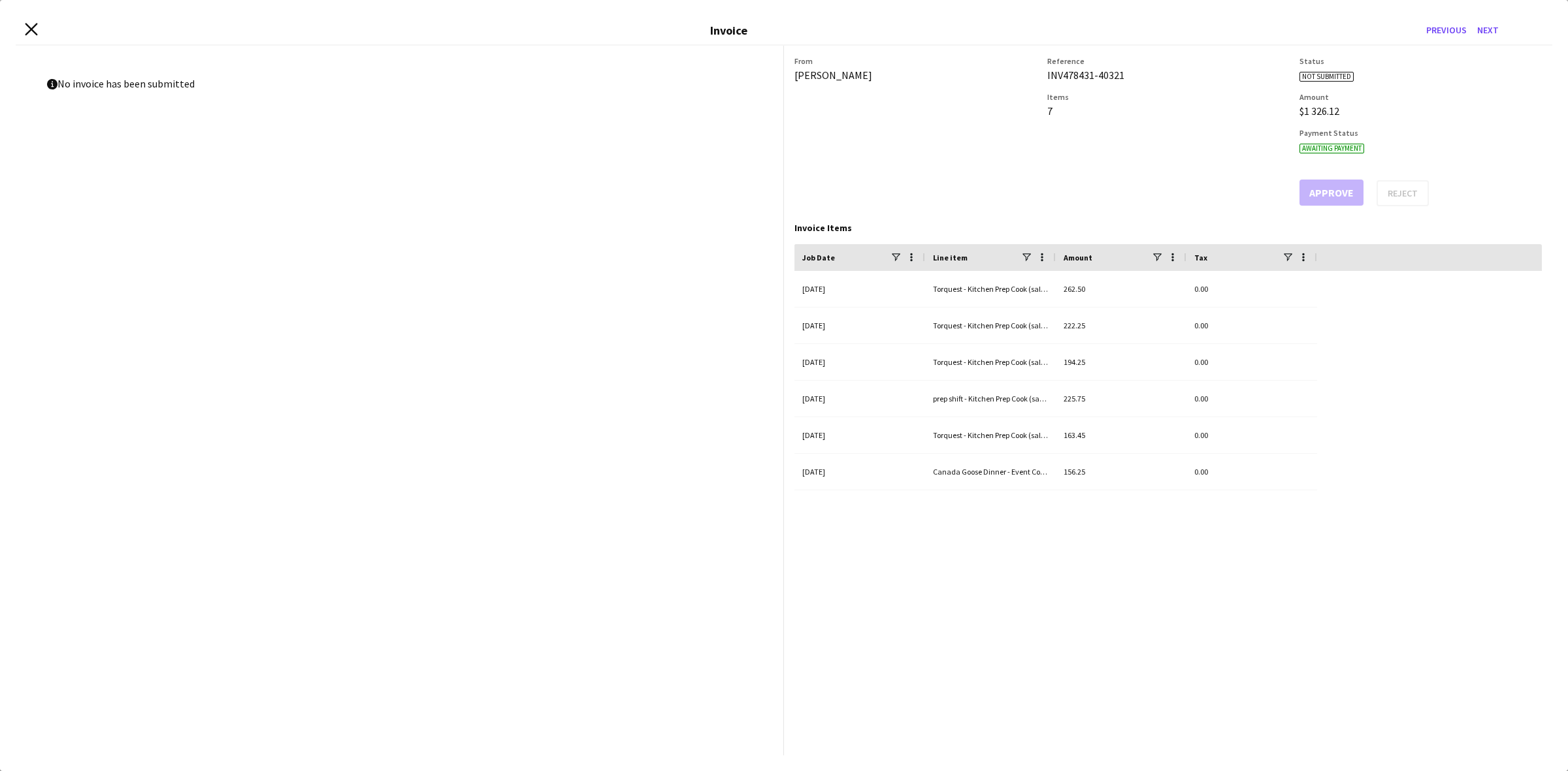
click at [36, 31] on icon "Close invoice dialog" at bounding box center [30, 29] width 12 height 12
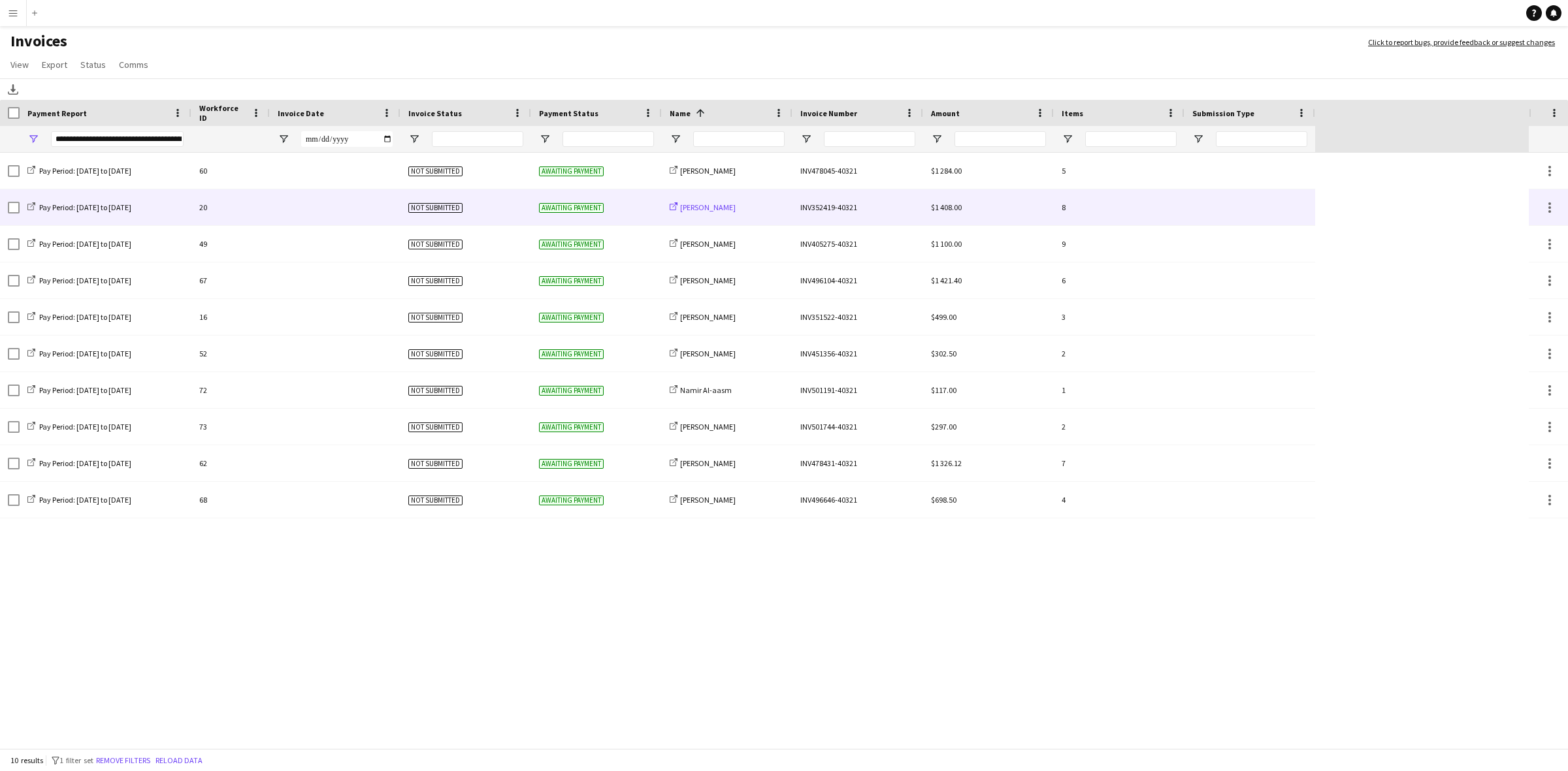
click at [736, 203] on span "[PERSON_NAME]" at bounding box center [707, 208] width 55 height 10
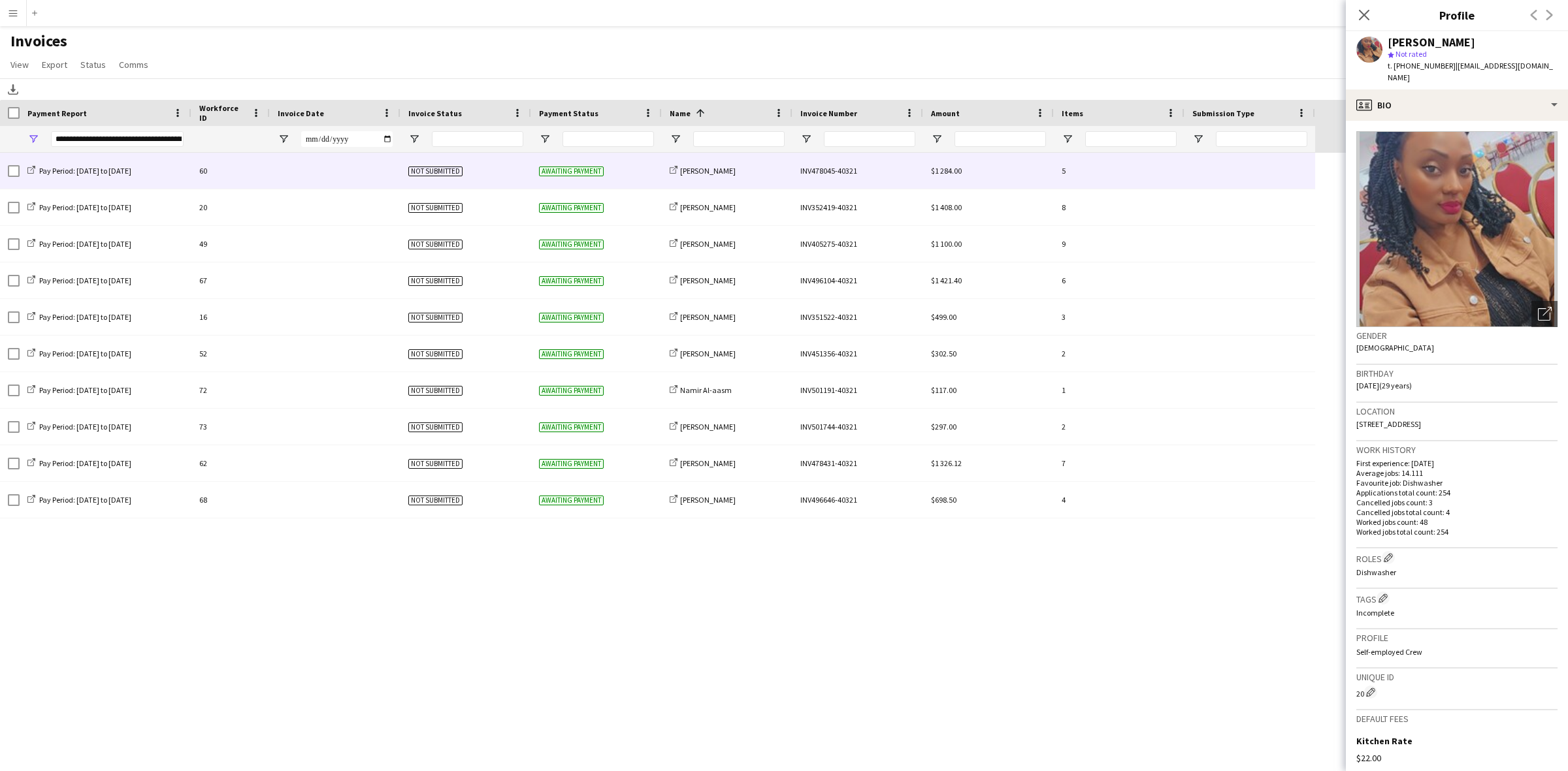
click at [739, 180] on div "share-external-link-1 [PERSON_NAME]" at bounding box center [727, 171] width 131 height 36
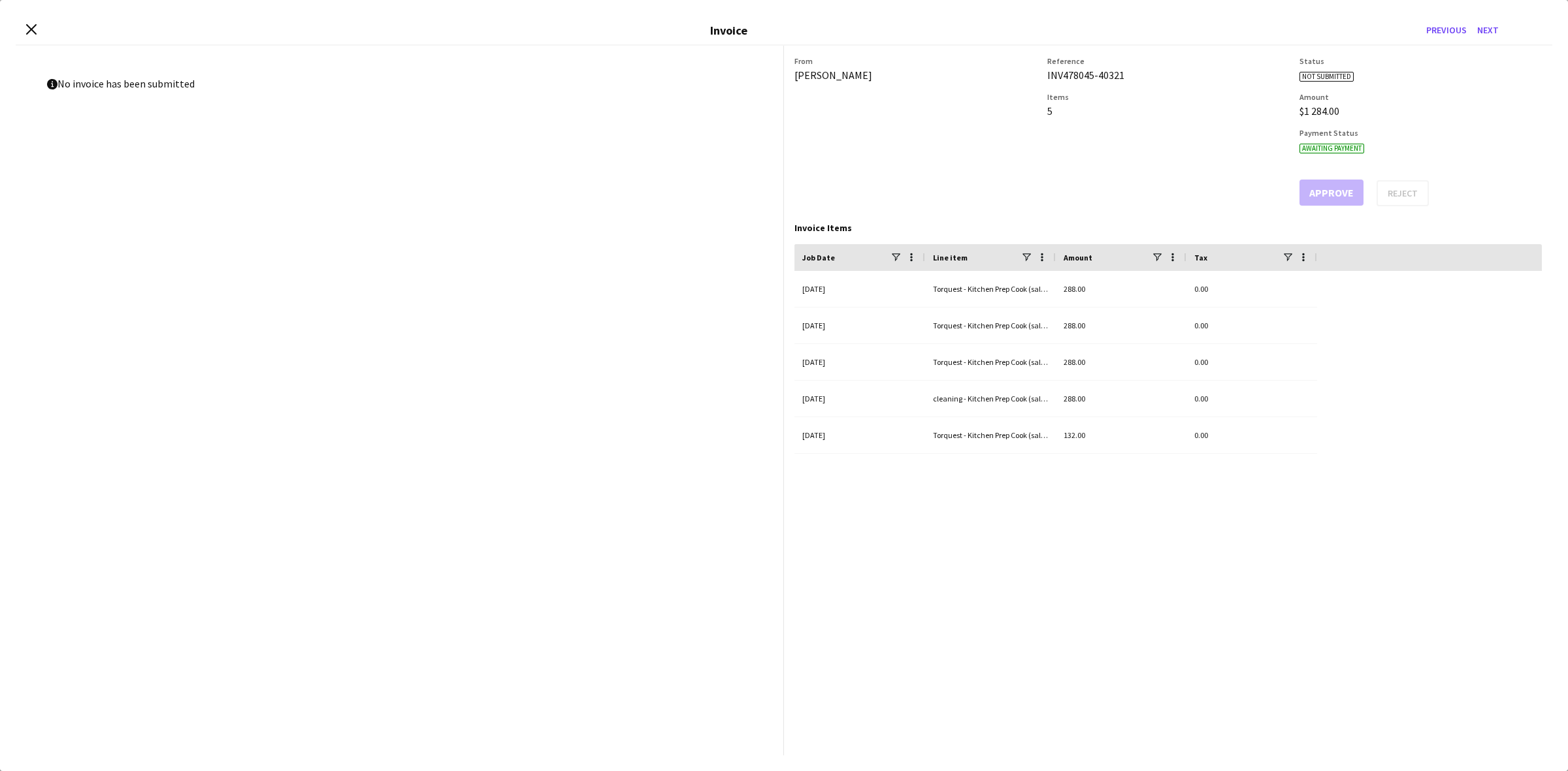
click at [817, 76] on div "[PERSON_NAME]" at bounding box center [915, 75] width 242 height 13
copy div "[PERSON_NAME]"
click at [1069, 78] on div "INV478045-40321" at bounding box center [1168, 75] width 242 height 13
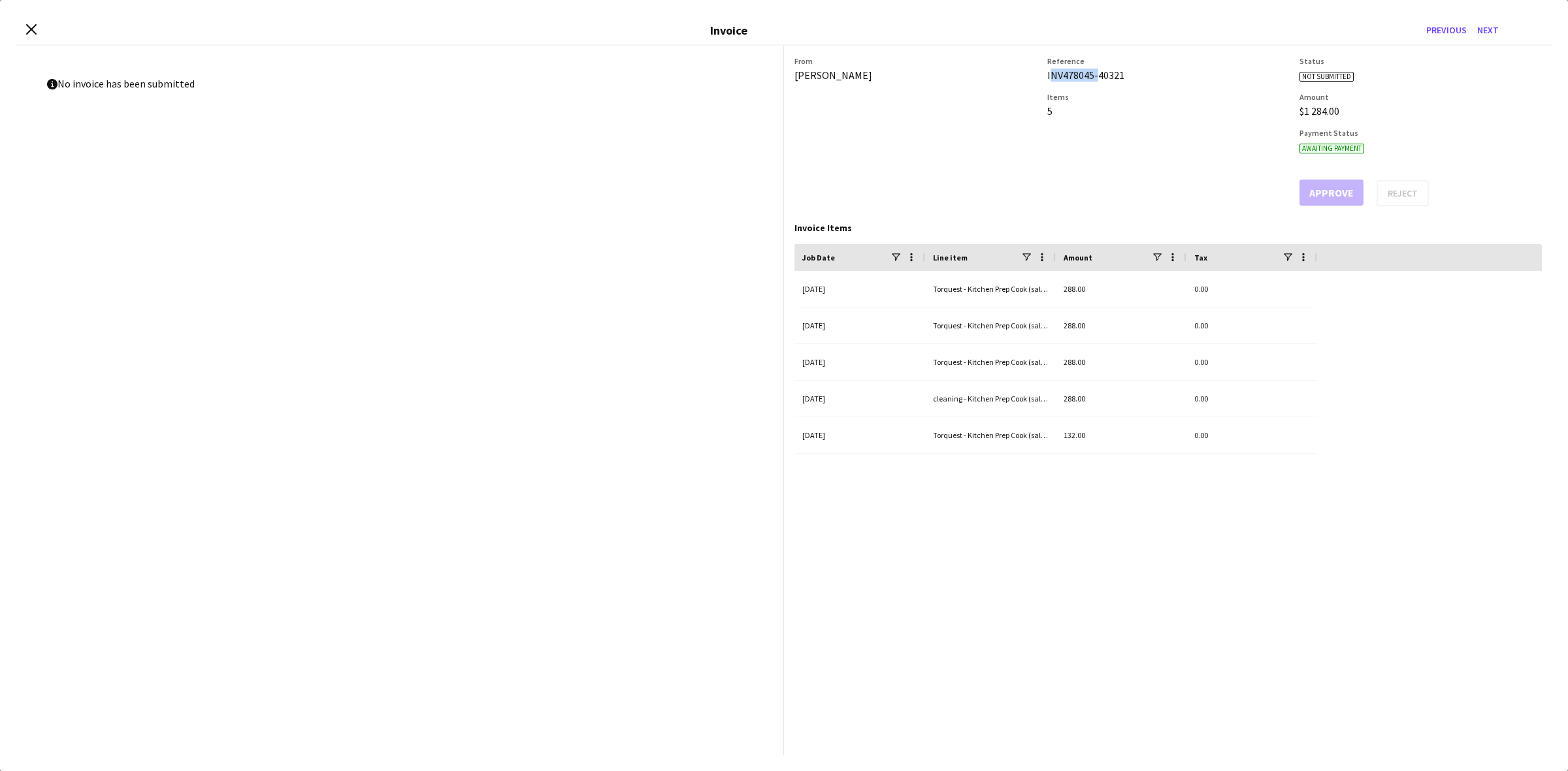
click at [1069, 78] on div "INV478045-40321" at bounding box center [1168, 75] width 242 height 13
copy div "INV478045-40321"
click at [27, 30] on icon "Close invoice dialog" at bounding box center [30, 29] width 12 height 12
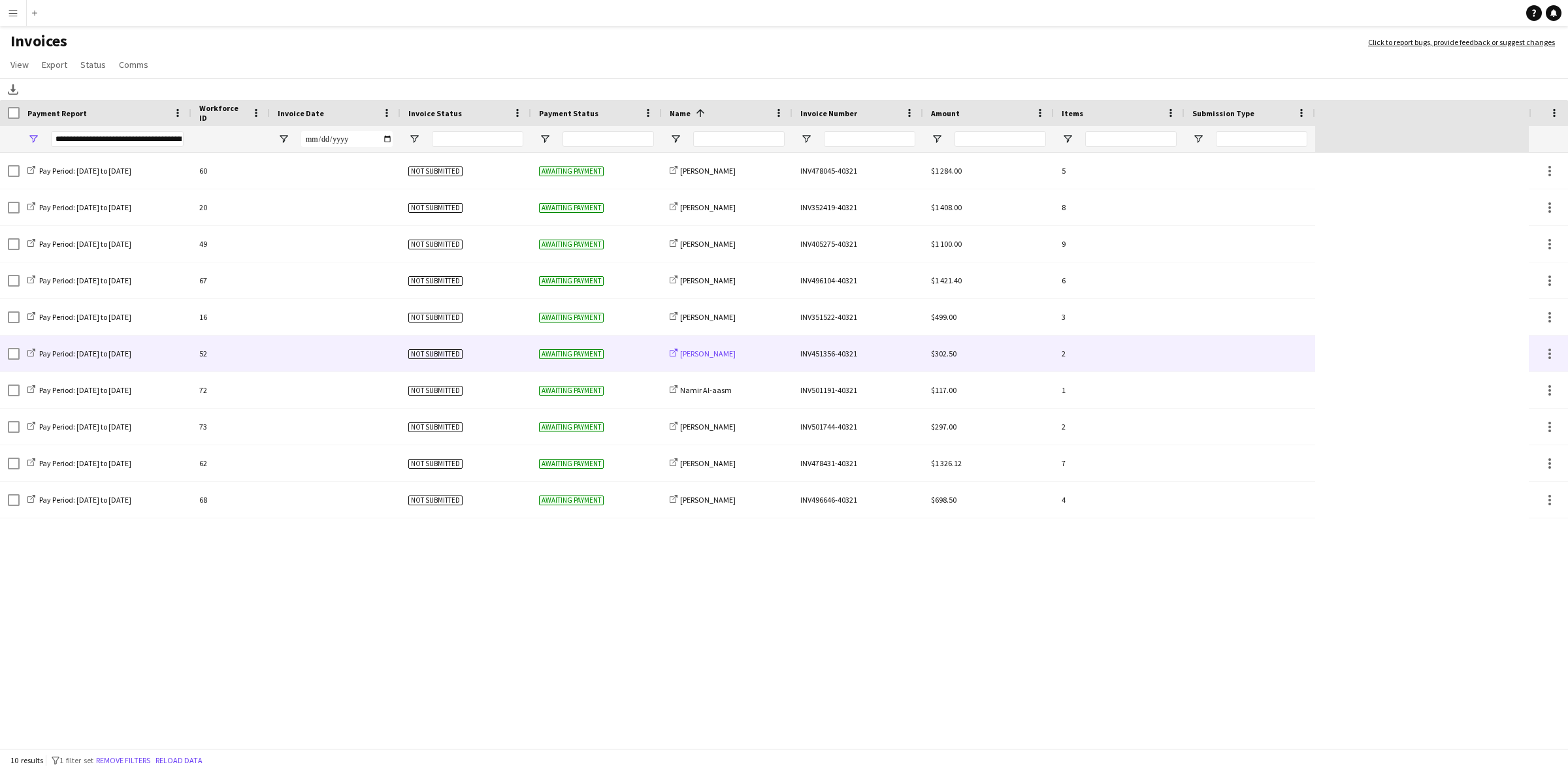
click at [730, 354] on span "[PERSON_NAME]" at bounding box center [707, 353] width 55 height 10
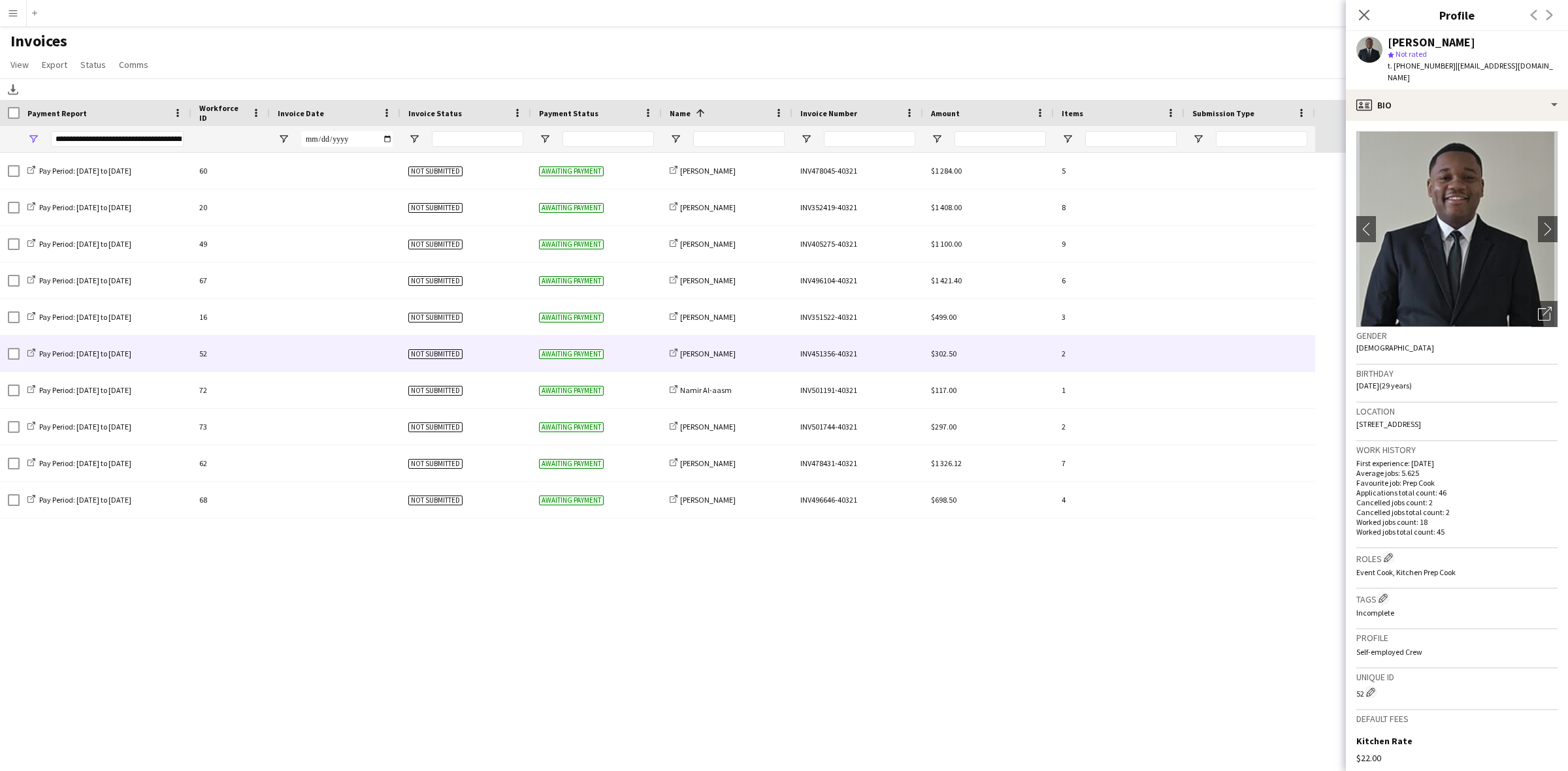
click at [321, 348] on div at bounding box center [335, 354] width 131 height 36
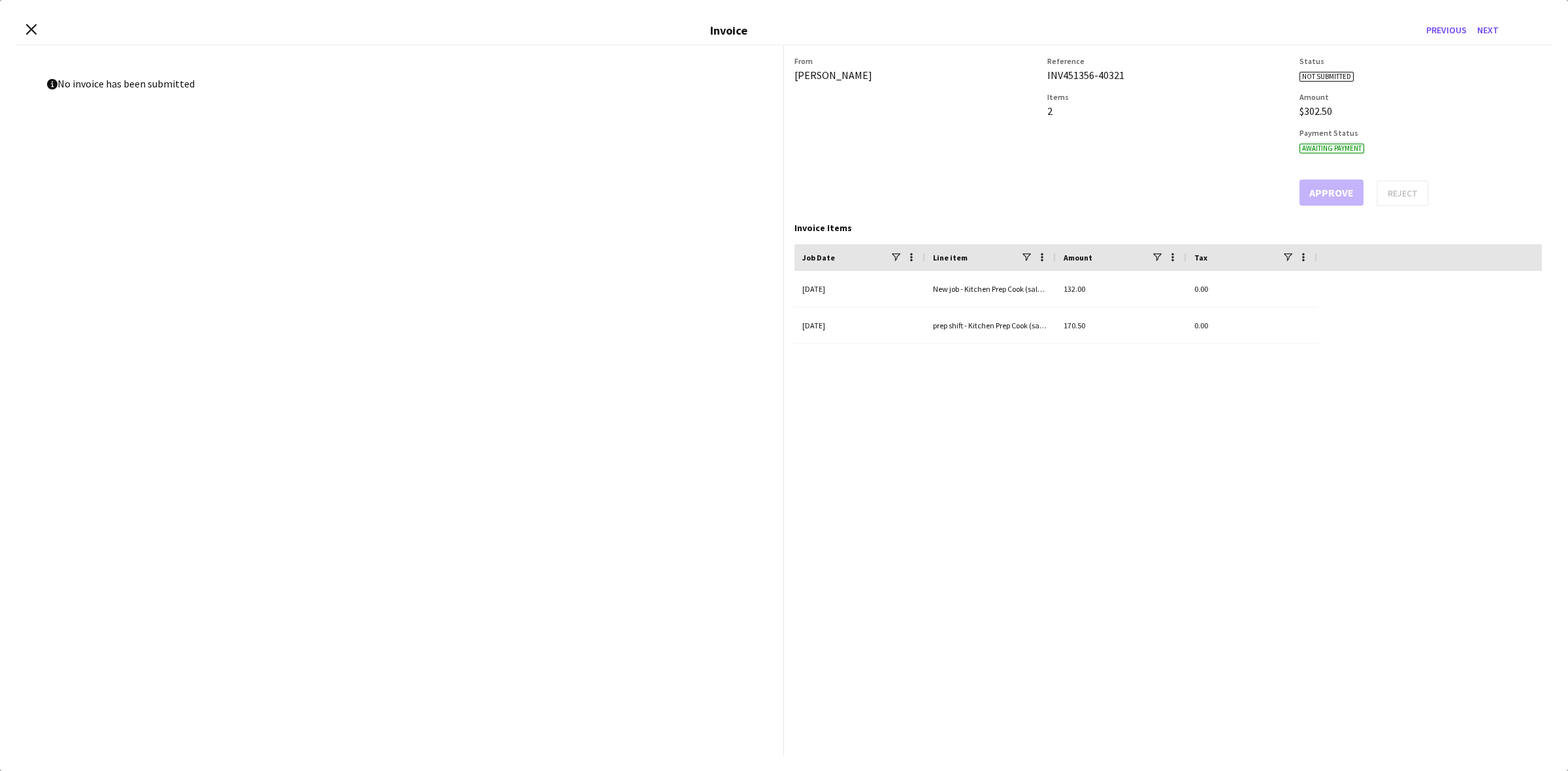
click at [1074, 75] on div "INV451356-40321" at bounding box center [1168, 75] width 242 height 13
copy div "INV451356-40321"
click at [27, 27] on icon "Close invoice dialog" at bounding box center [30, 29] width 12 height 12
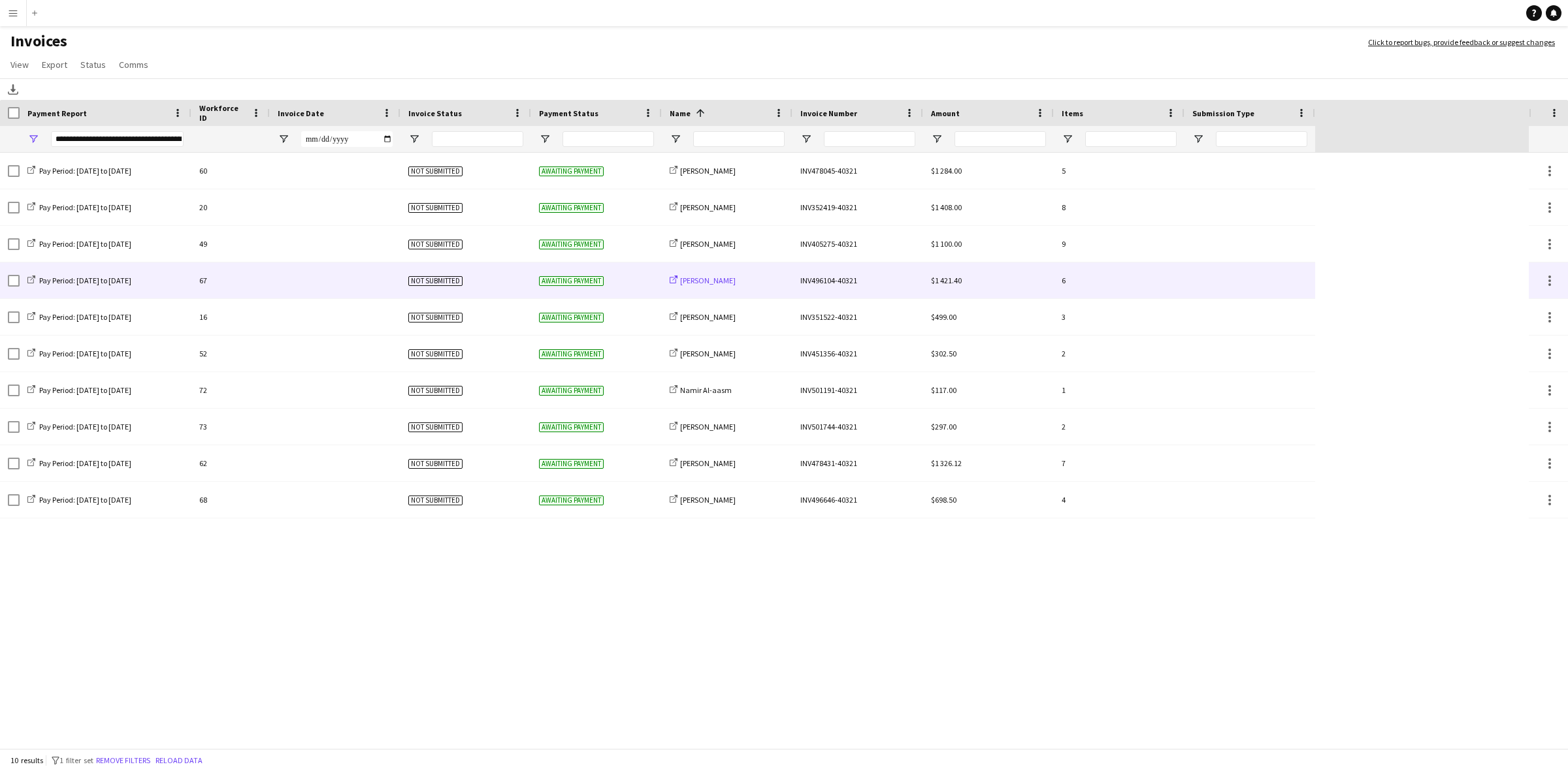
click at [725, 282] on span "[PERSON_NAME]" at bounding box center [707, 281] width 55 height 10
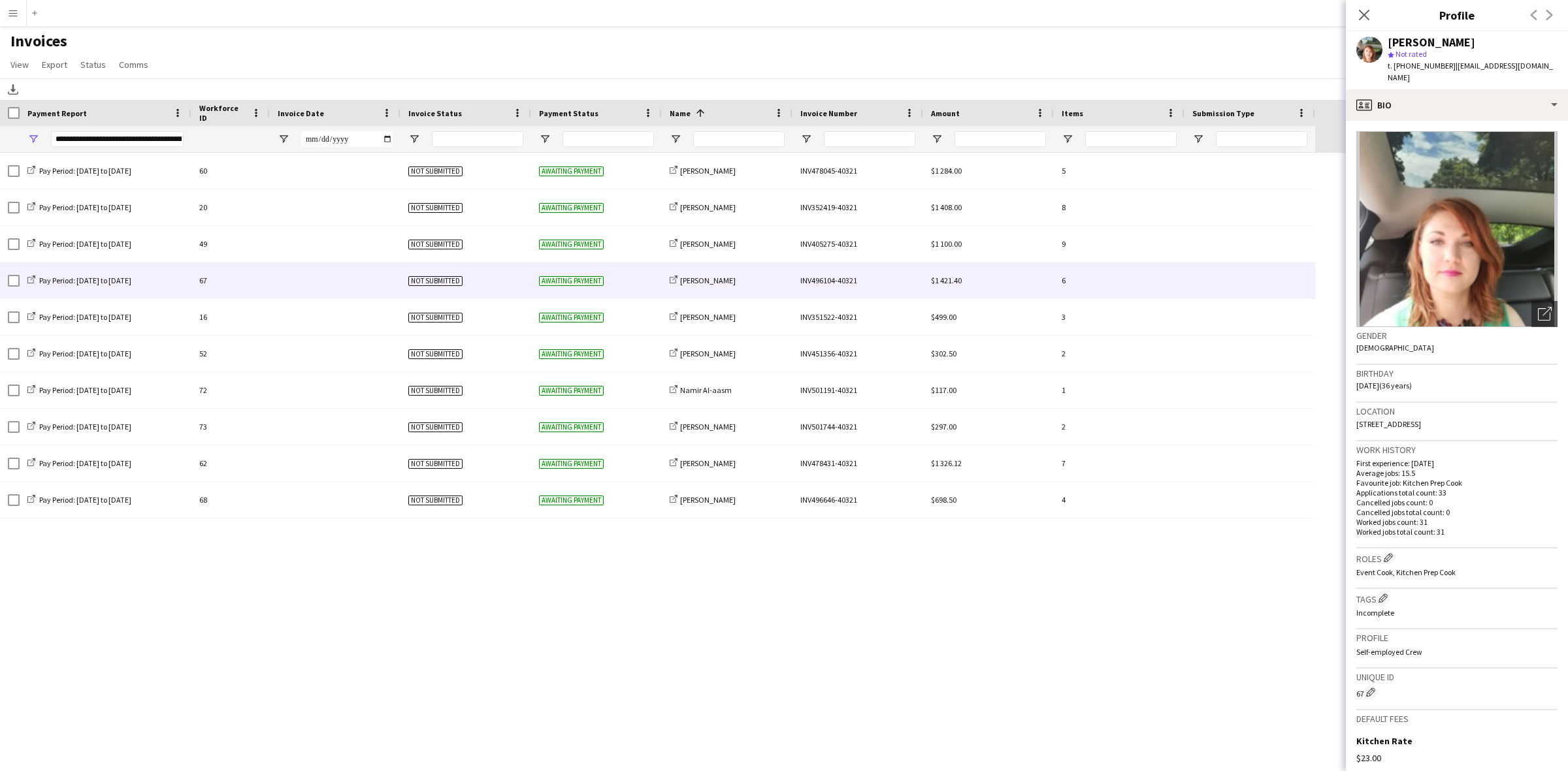
click at [314, 276] on div at bounding box center [335, 281] width 131 height 36
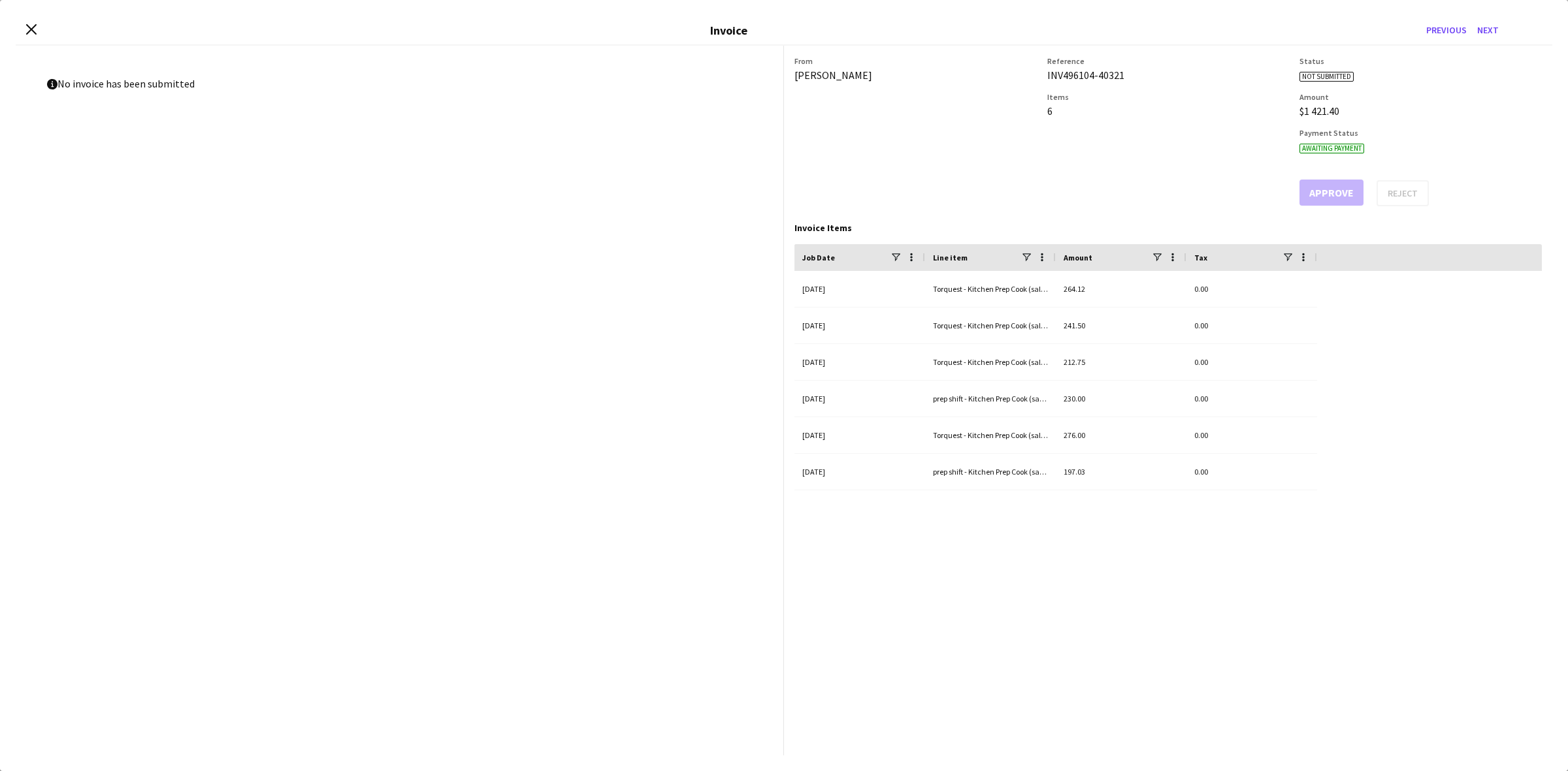
click at [1089, 67] on div "Reference INV496104-40321" at bounding box center [1168, 68] width 242 height 26
click at [1086, 77] on div "INV496104-40321" at bounding box center [1168, 75] width 242 height 13
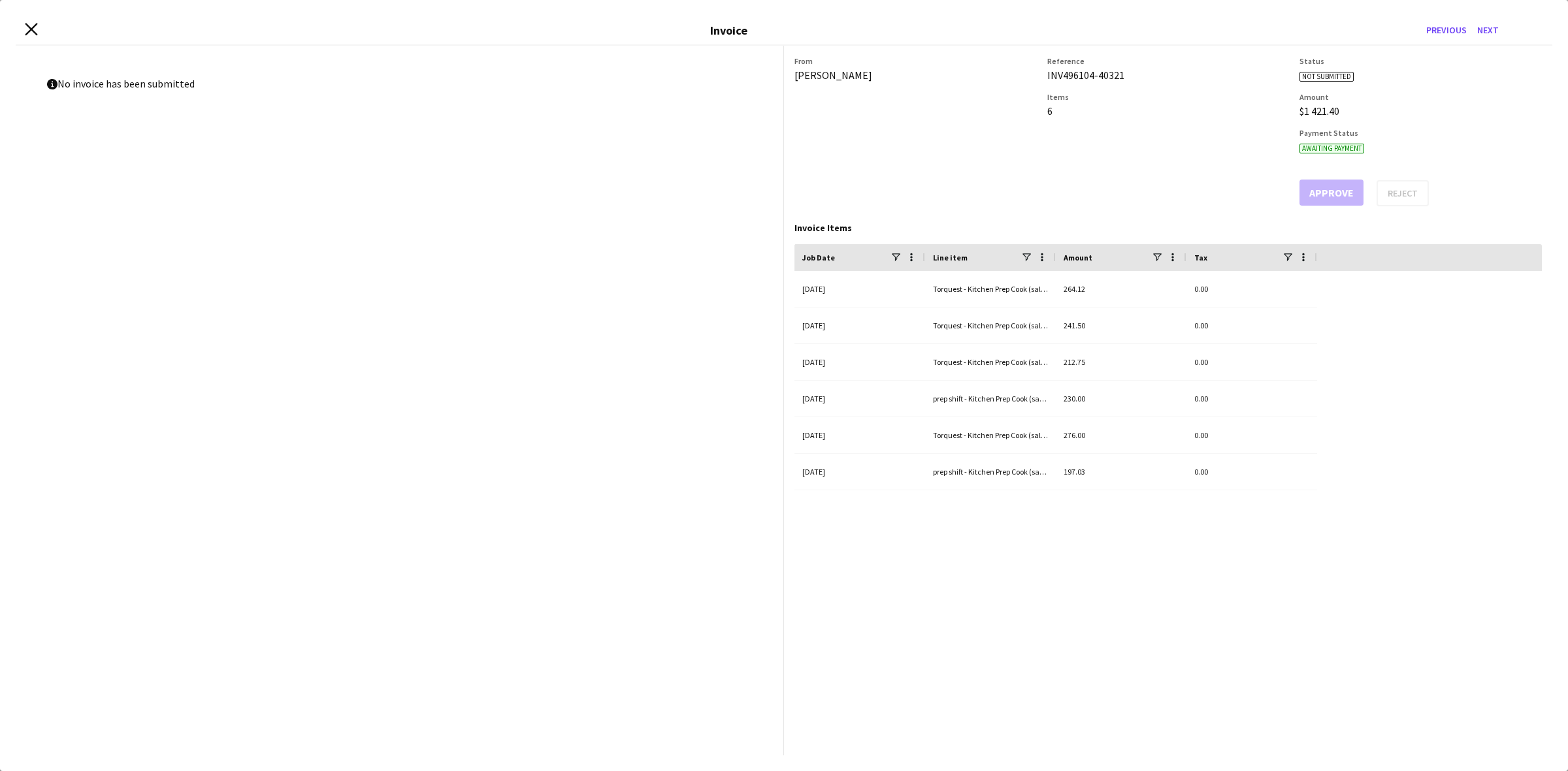
click at [27, 30] on icon "Close invoice dialog" at bounding box center [30, 29] width 12 height 12
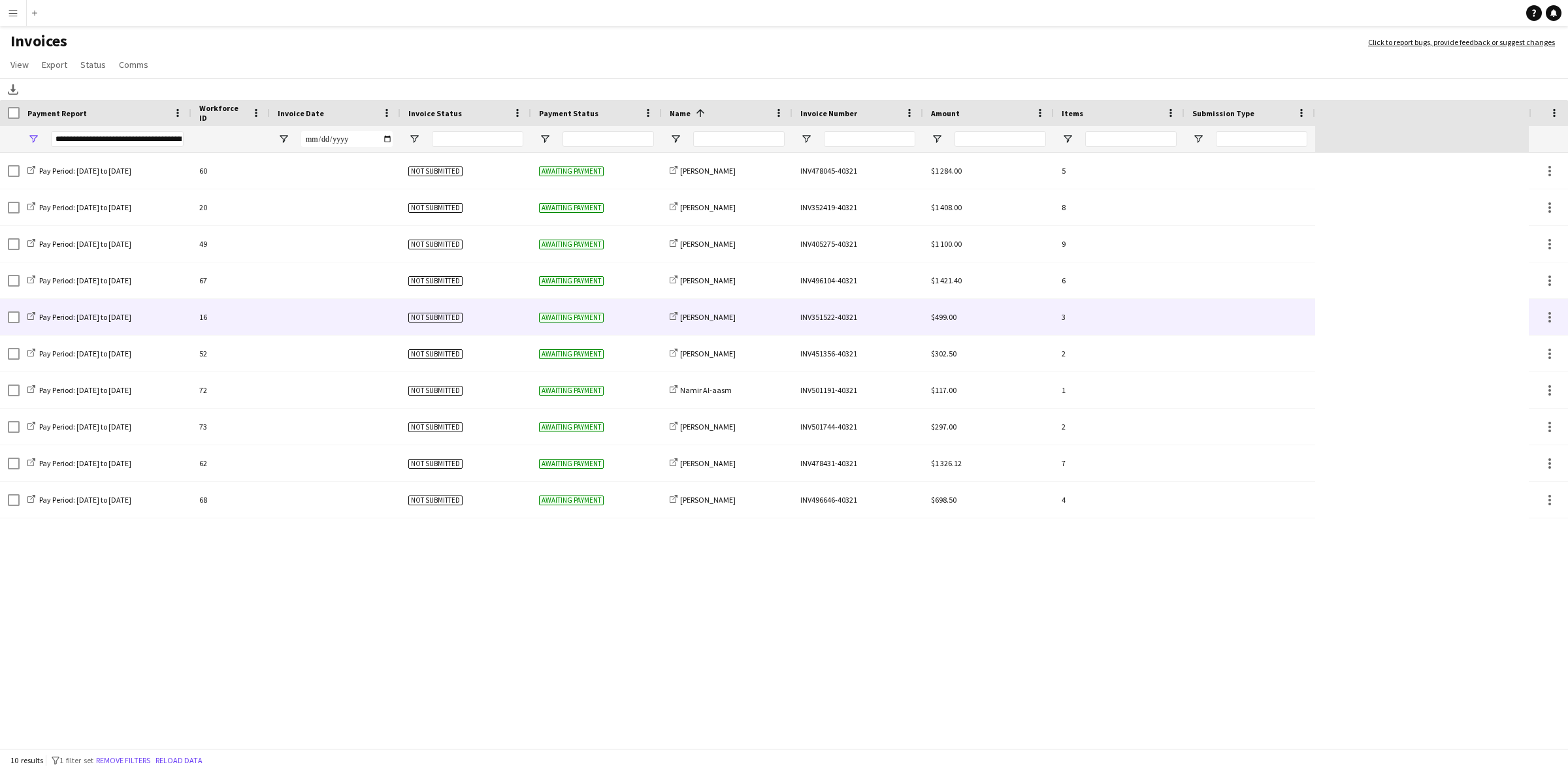
click at [379, 318] on div at bounding box center [335, 317] width 131 height 36
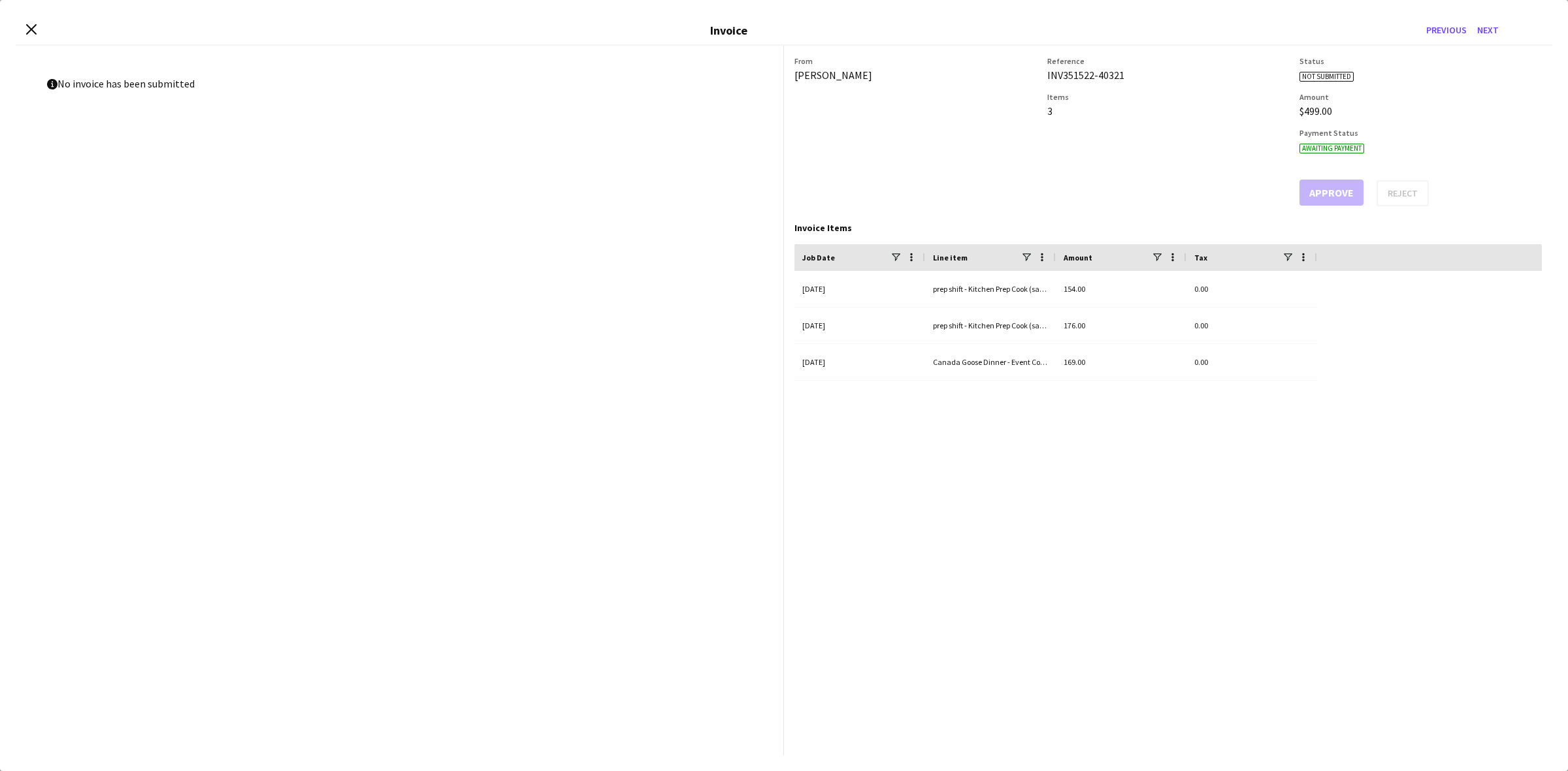
click at [1079, 76] on div "INV351522-40321" at bounding box center [1168, 75] width 242 height 13
copy div "INV351522-40321"
click at [30, 31] on icon "Close invoice dialog" at bounding box center [30, 29] width 12 height 12
